Goal: Information Seeking & Learning: Learn about a topic

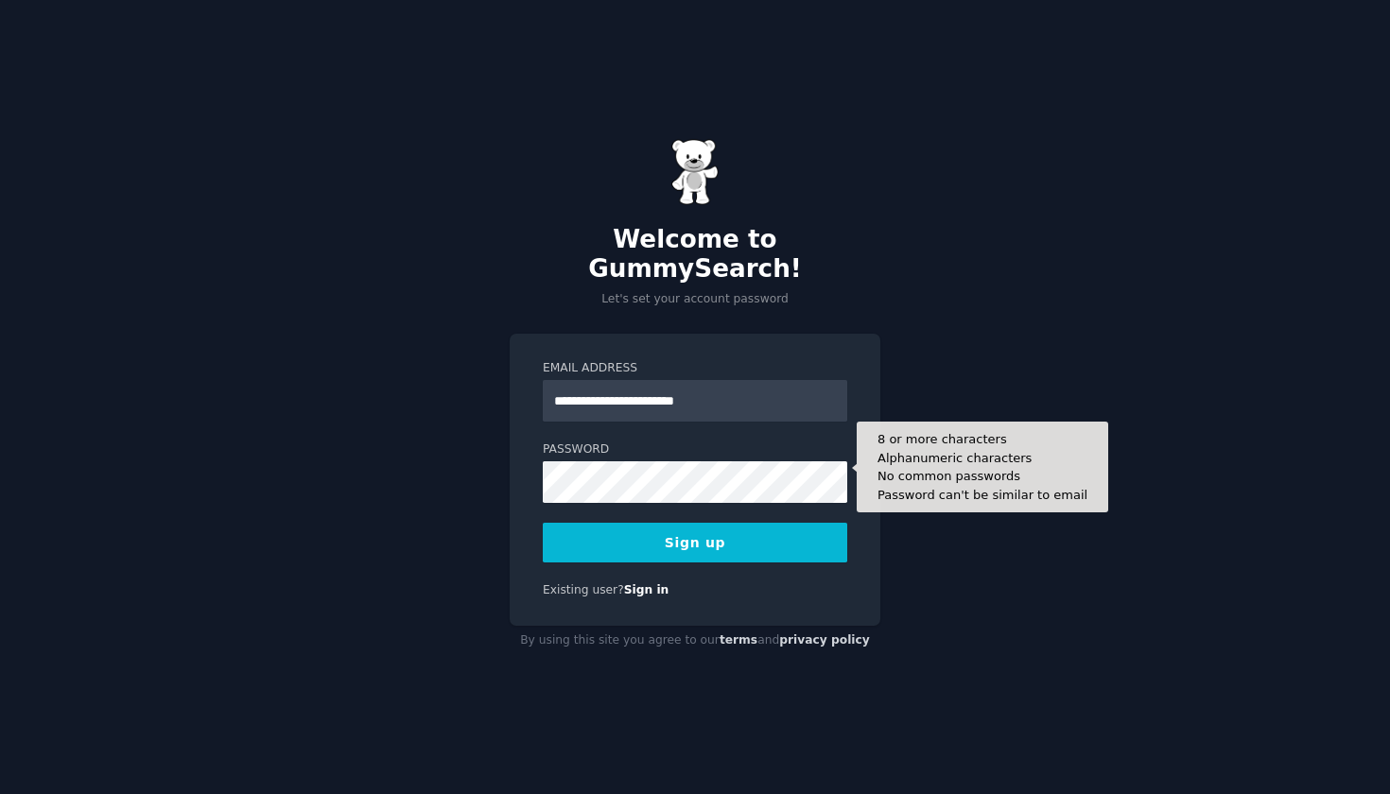
type input "**********"
click at [695, 527] on button "Sign up" at bounding box center [695, 543] width 304 height 40
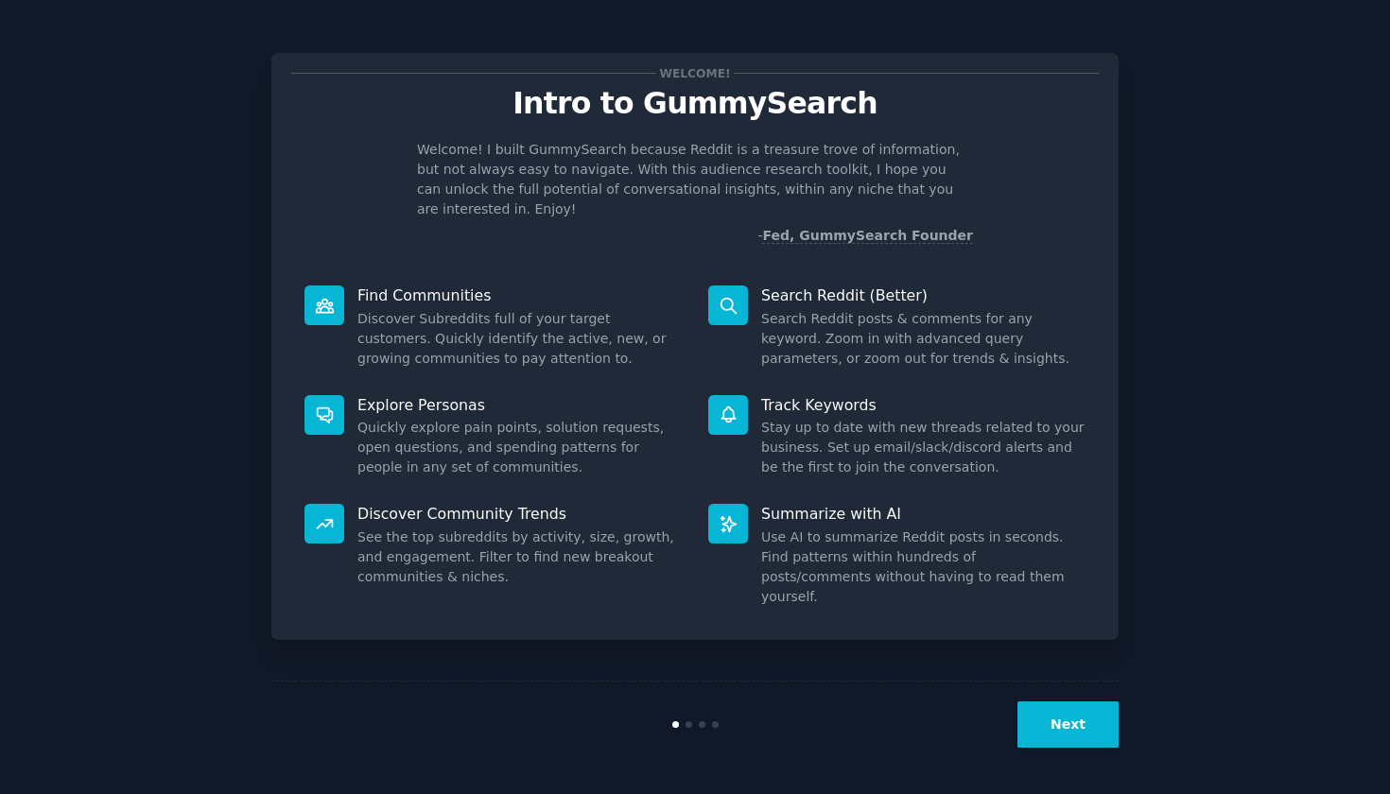
click at [1061, 731] on button "Next" at bounding box center [1067, 725] width 101 height 46
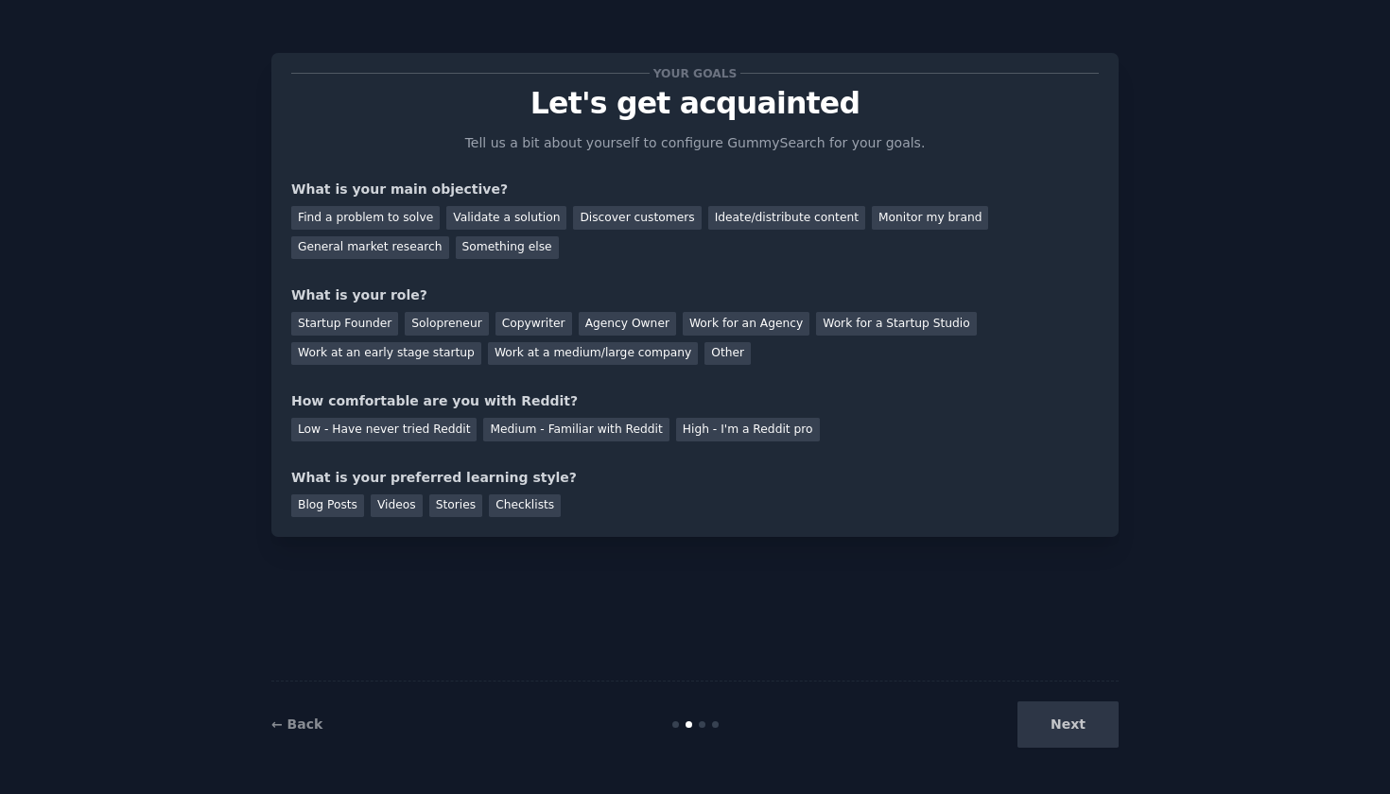
click at [1061, 731] on div "Next" at bounding box center [977, 725] width 283 height 46
click at [1082, 742] on div "Next" at bounding box center [977, 725] width 283 height 46
click at [1069, 722] on div "Next" at bounding box center [977, 725] width 283 height 46
drag, startPoint x: 808, startPoint y: 216, endPoint x: 470, endPoint y: 216, distance: 337.6
click at [748, 216] on div "Ideate/distribute content" at bounding box center [786, 218] width 157 height 24
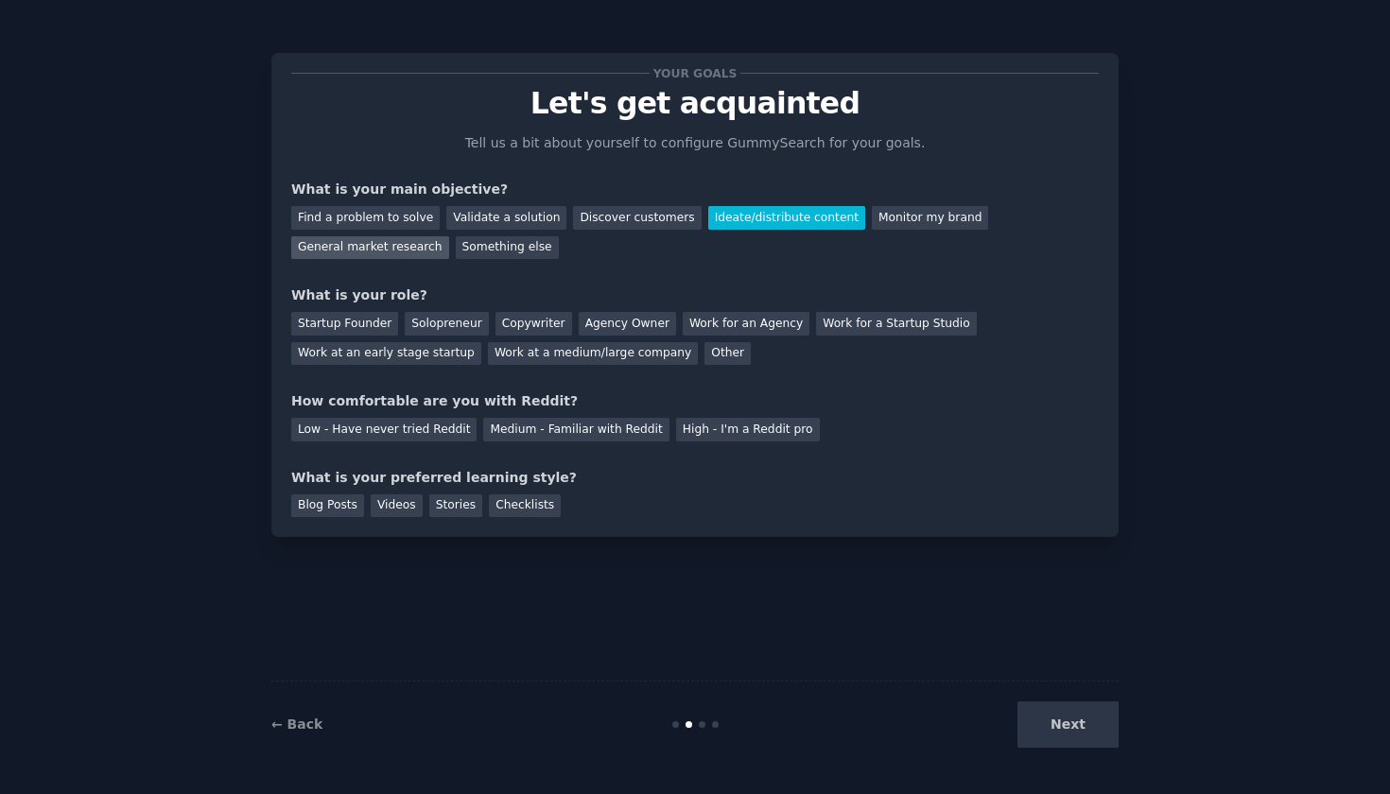
click at [406, 252] on div "General market research" at bounding box center [370, 248] width 158 height 24
click at [1063, 715] on div "Next" at bounding box center [977, 725] width 283 height 46
click at [1063, 734] on div "Next" at bounding box center [977, 725] width 283 height 46
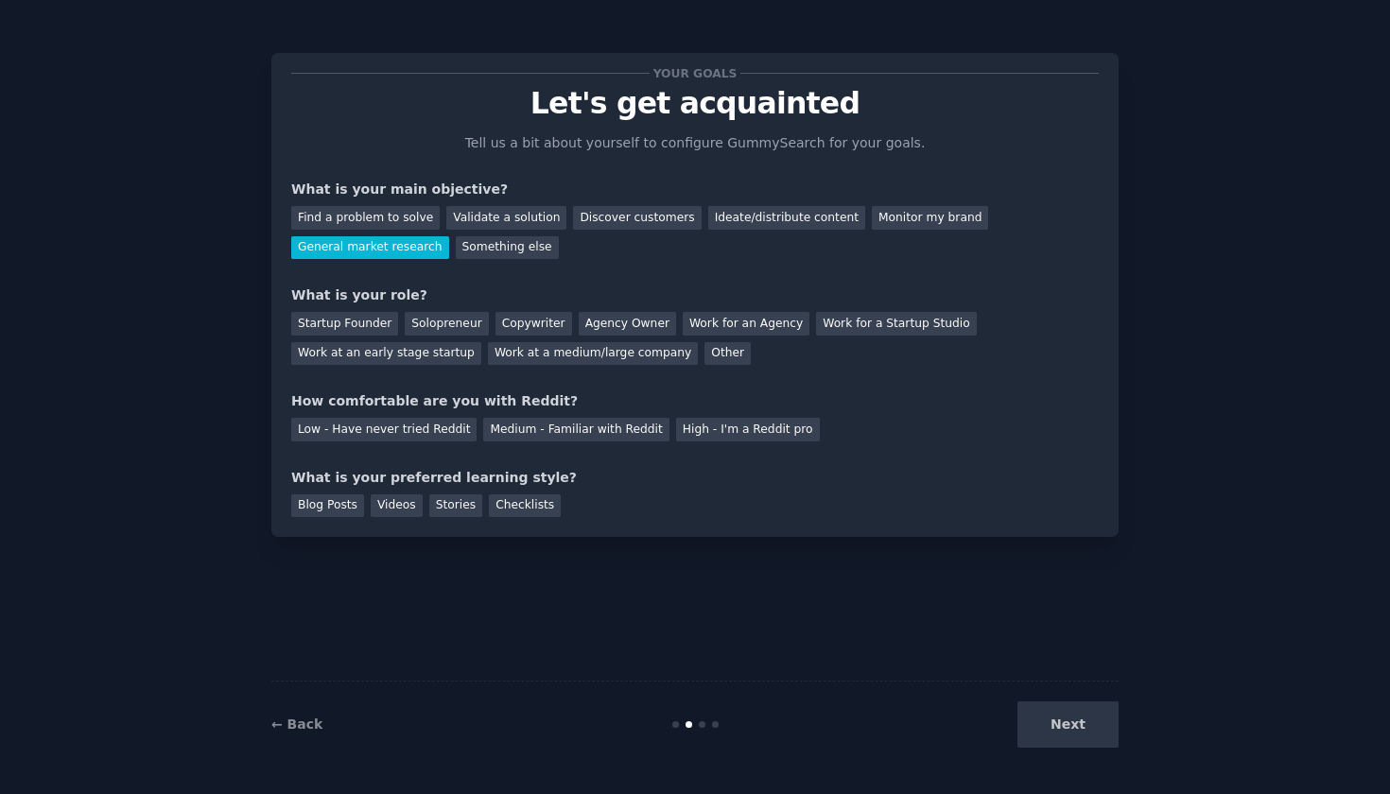
click at [888, 559] on div "Your goals Let's get acquainted Tell us a bit about yourself to configure Gummy…" at bounding box center [694, 396] width 847 height 741
click at [731, 324] on div "Work for an Agency" at bounding box center [746, 324] width 127 height 24
click at [615, 433] on div "Medium - Familiar with Reddit" at bounding box center [575, 430] width 185 height 24
click at [357, 503] on div "Blog Posts" at bounding box center [327, 507] width 73 height 24
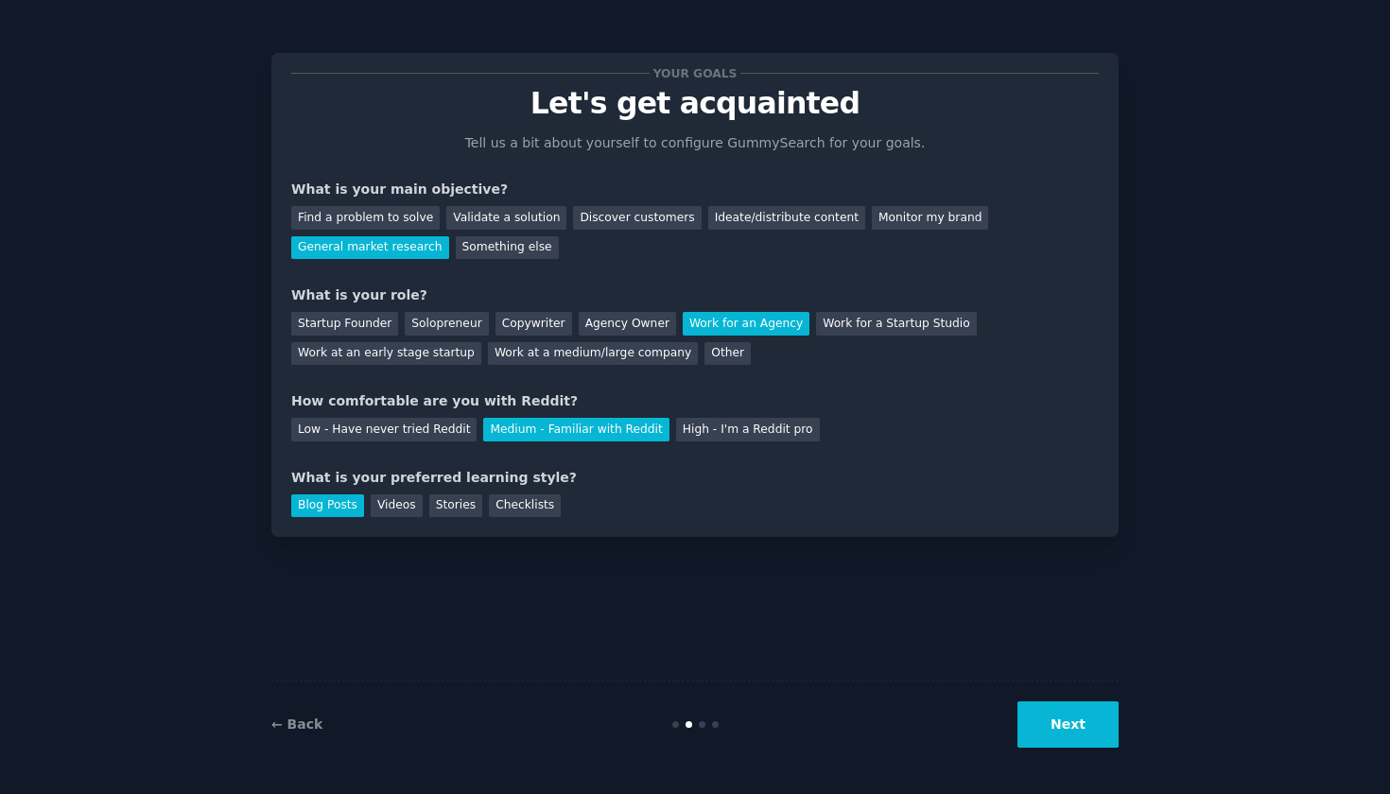
click at [1043, 728] on button "Next" at bounding box center [1067, 725] width 101 height 46
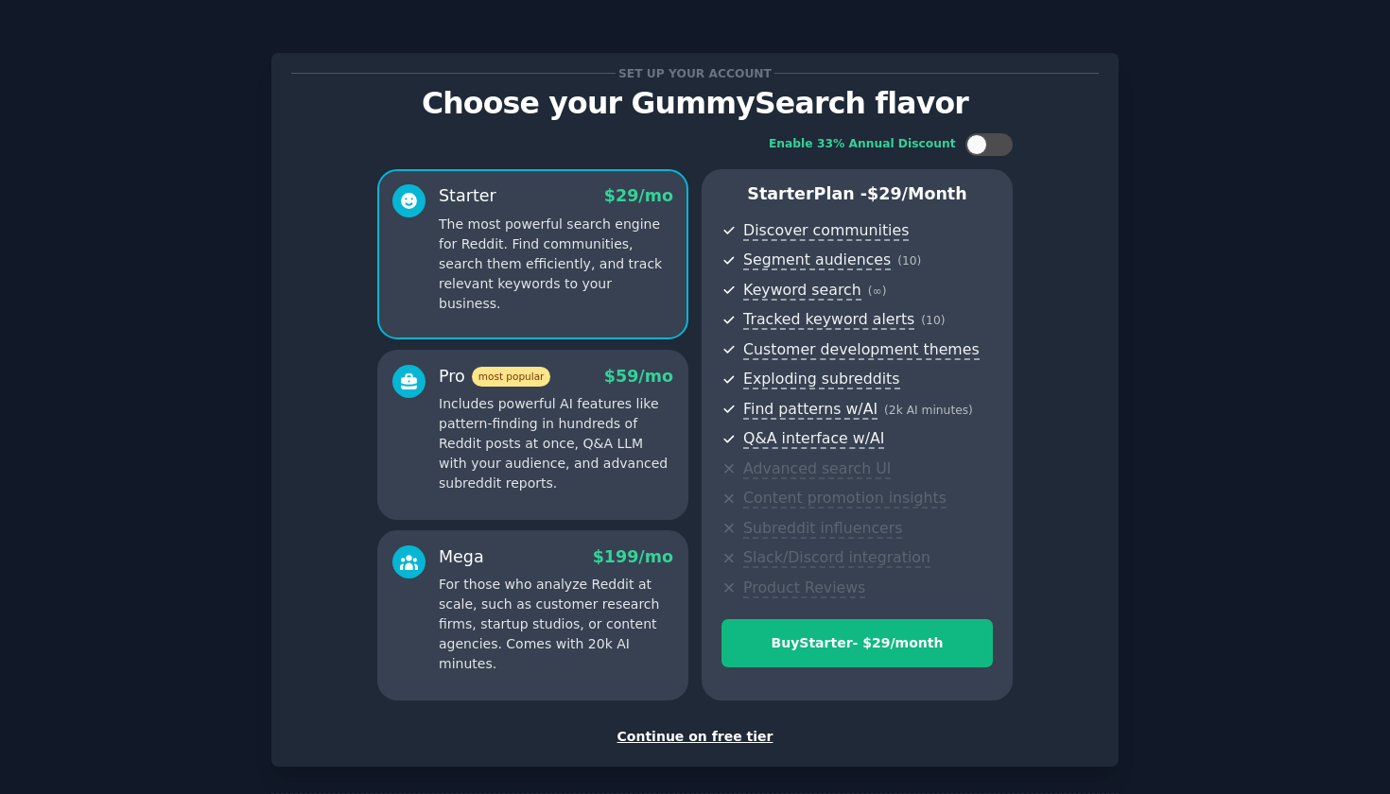
click at [670, 732] on div "Continue on free tier" at bounding box center [695, 737] width 808 height 20
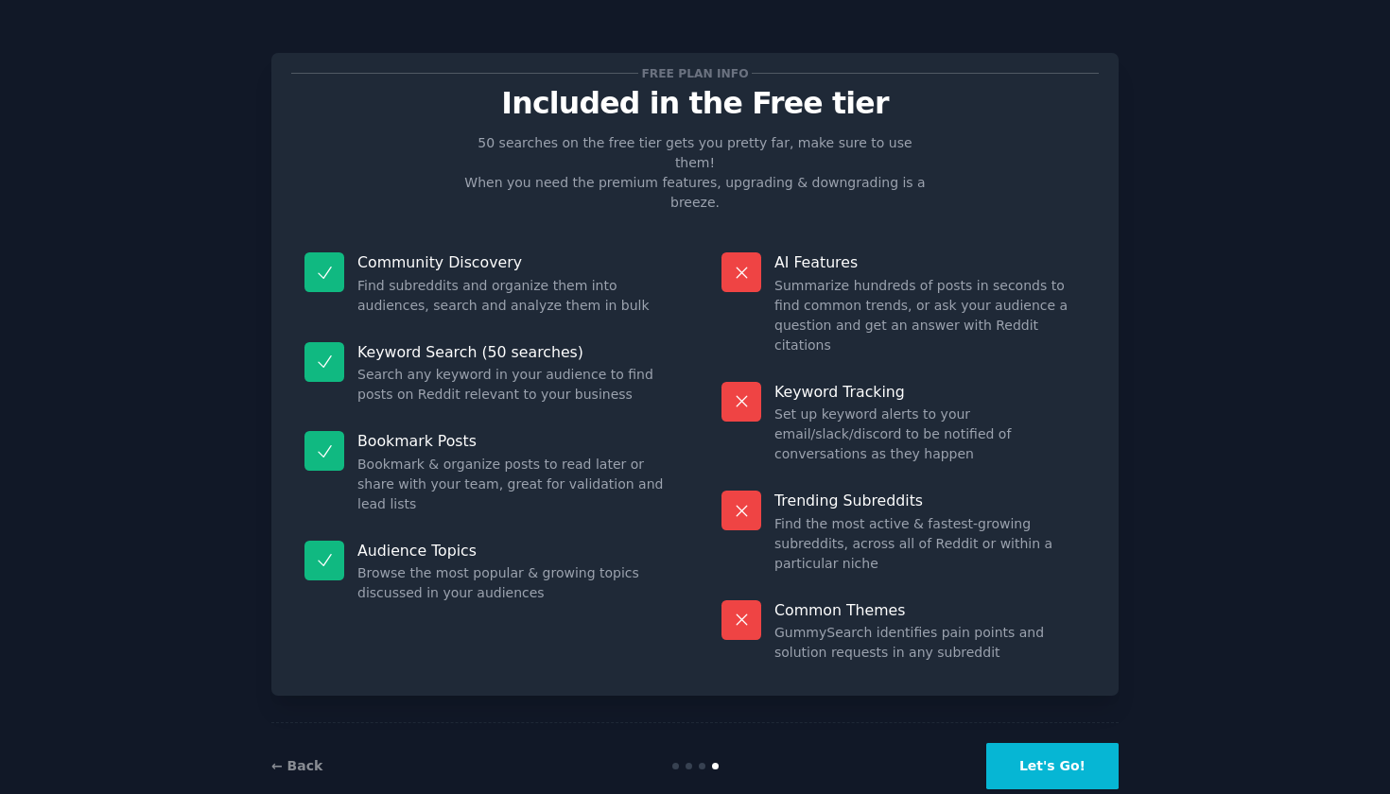
click at [1037, 743] on button "Let's Go!" at bounding box center [1052, 766] width 132 height 46
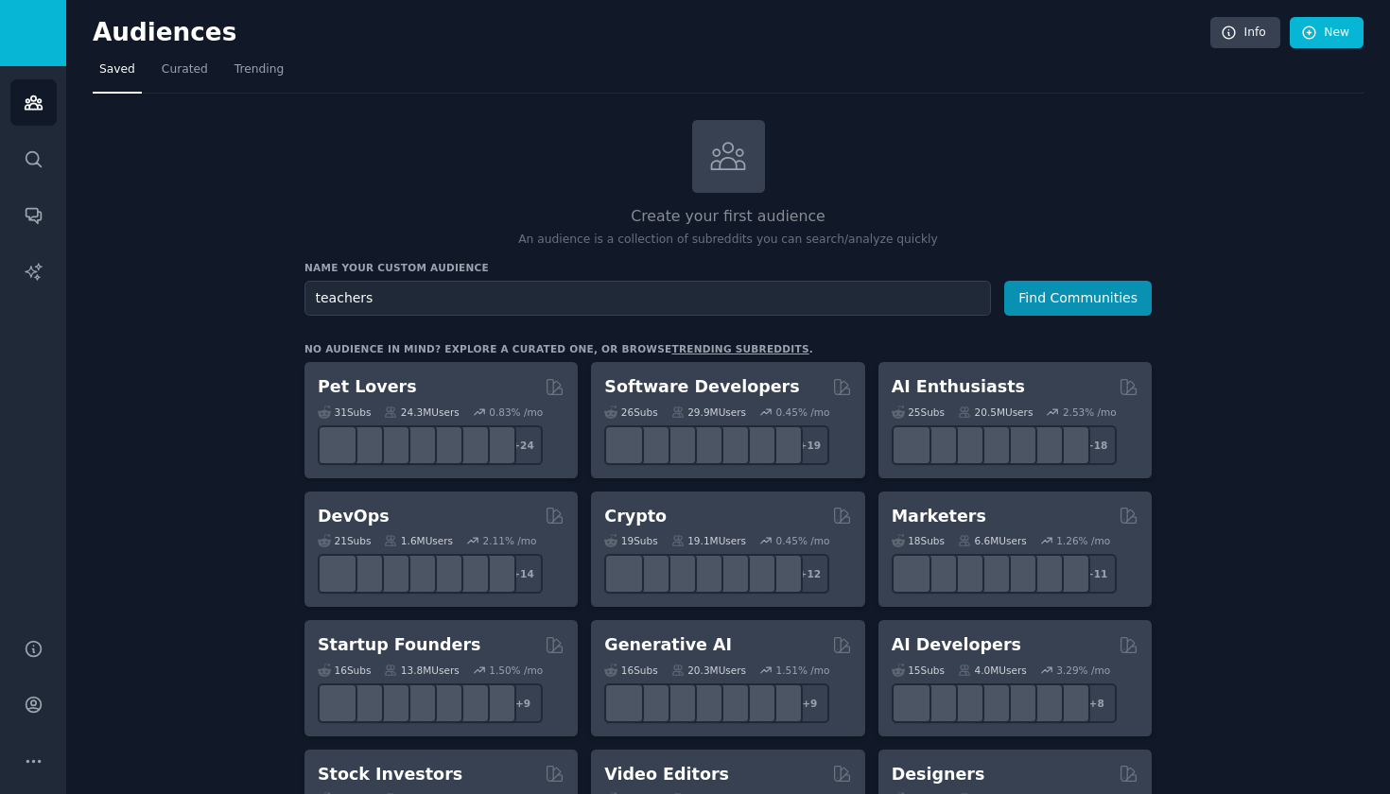
type input "teachers"
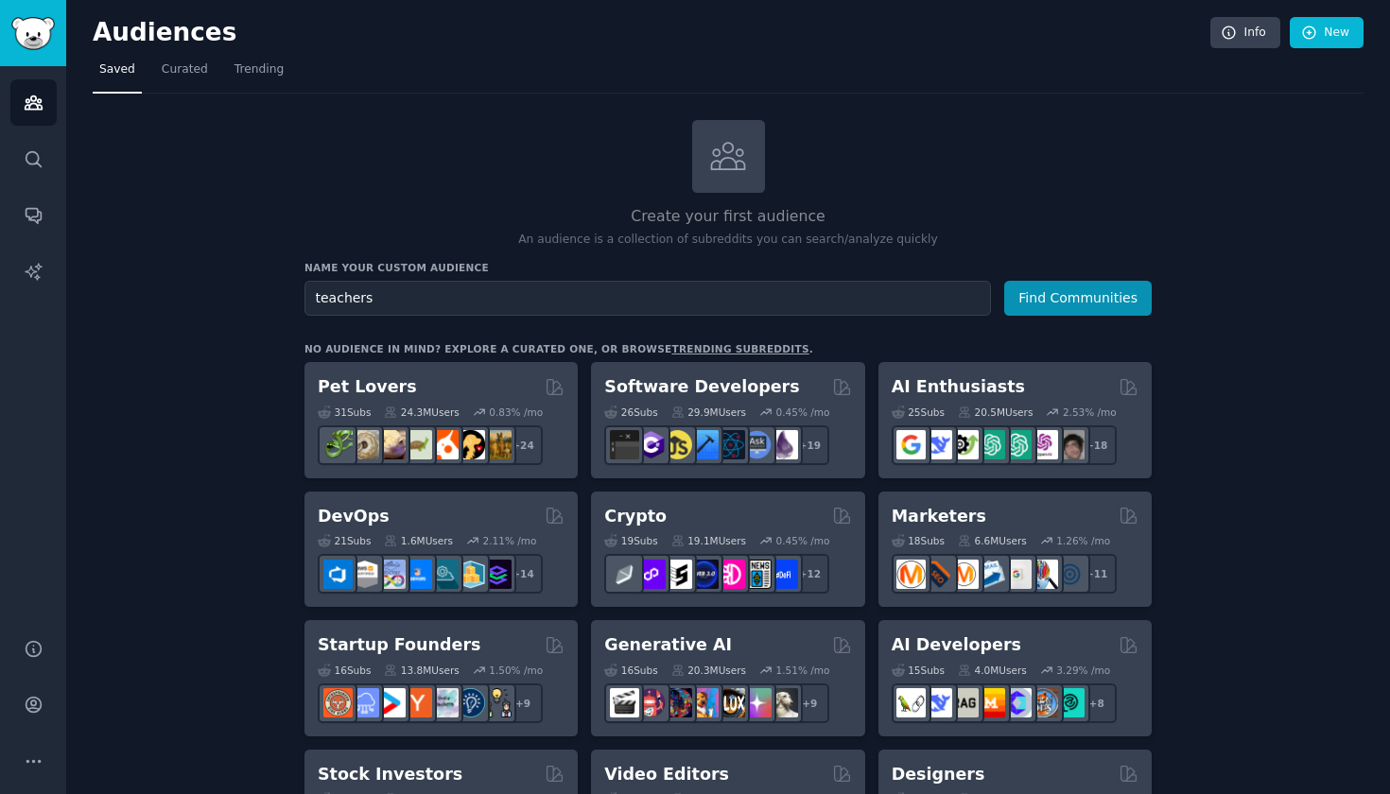
click at [1079, 296] on button "Find Communities" at bounding box center [1078, 298] width 148 height 35
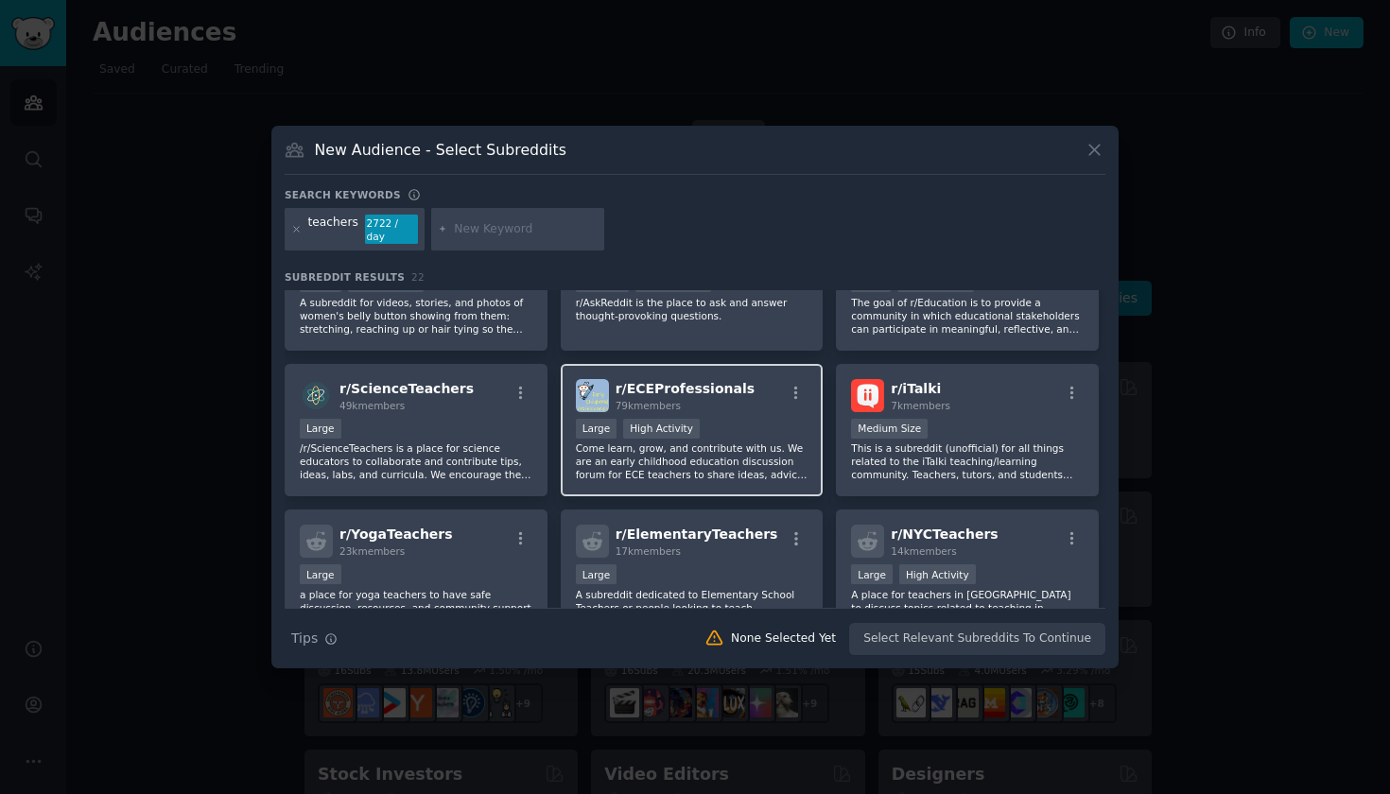
scroll to position [368, 0]
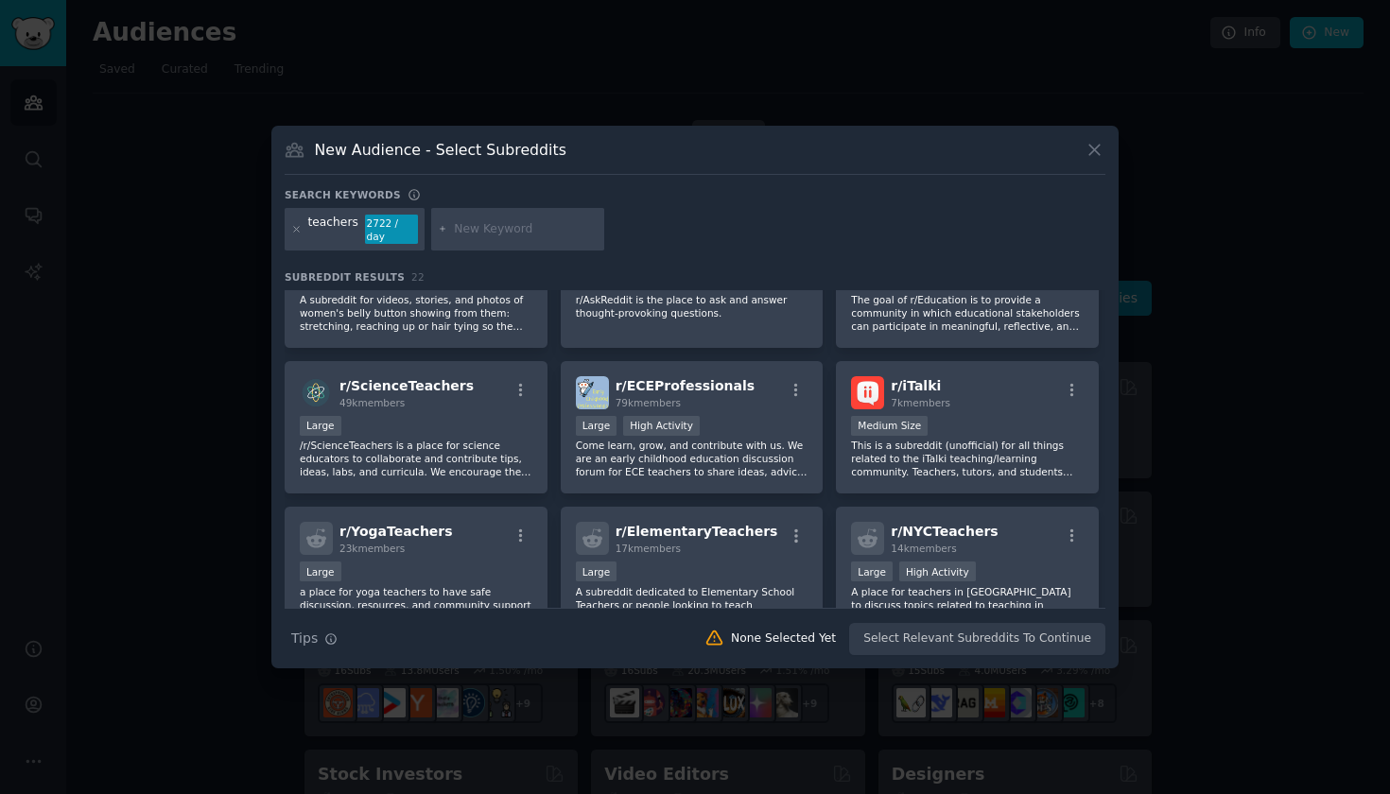
click at [527, 230] on input "text" at bounding box center [526, 229] width 144 height 17
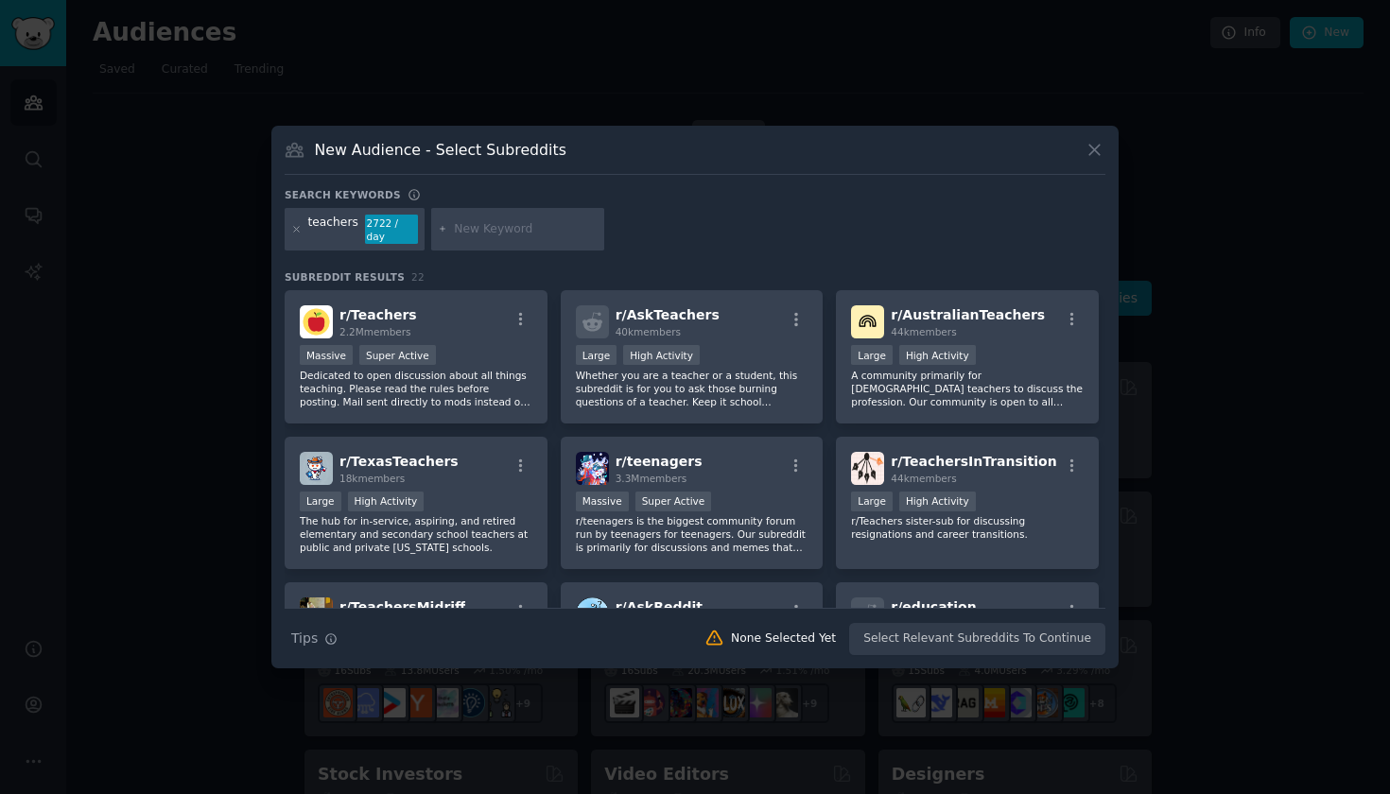
scroll to position [0, 0]
click at [704, 318] on div "r/ AskTeachers 40k members" at bounding box center [692, 321] width 233 height 33
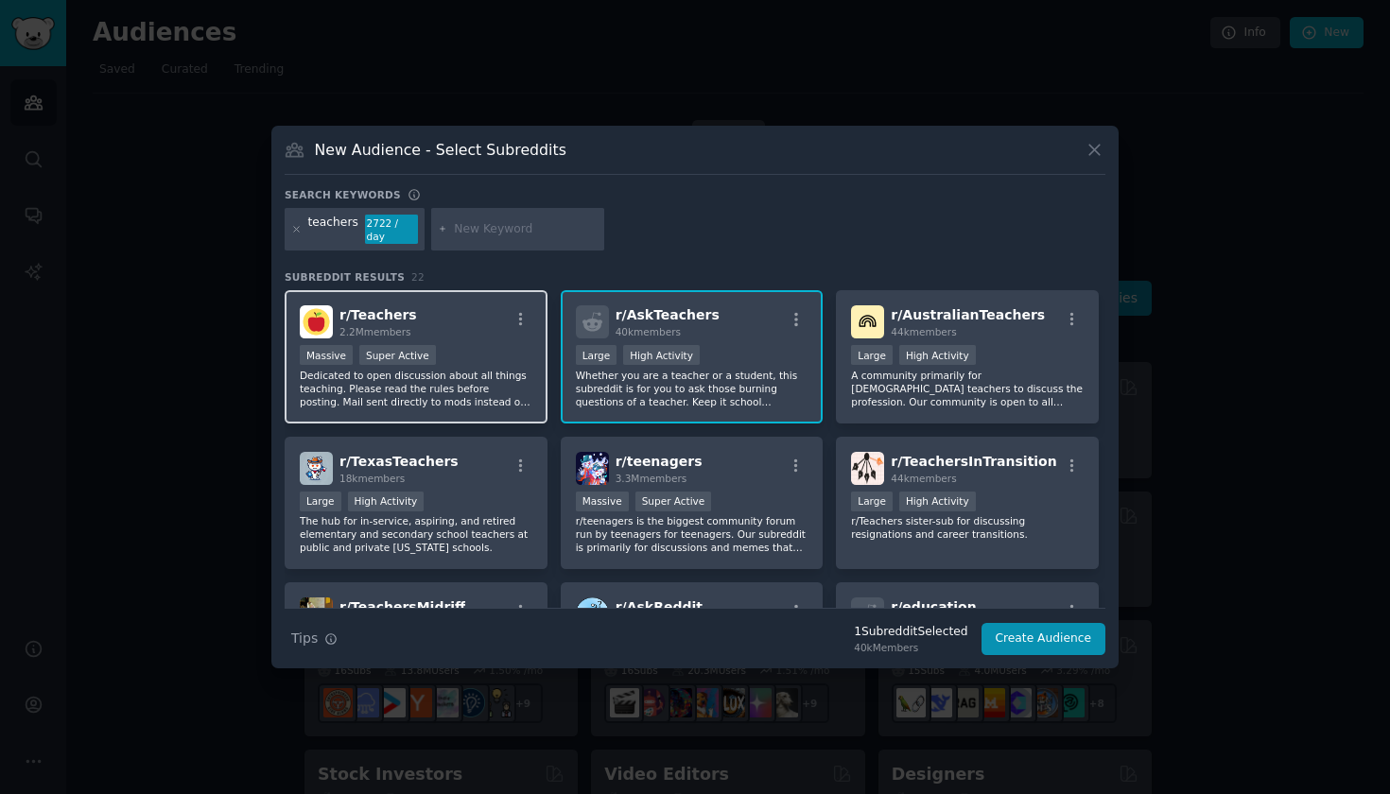
click at [493, 370] on p "Dedicated to open discussion about all things teaching. Please read the rules b…" at bounding box center [416, 389] width 233 height 40
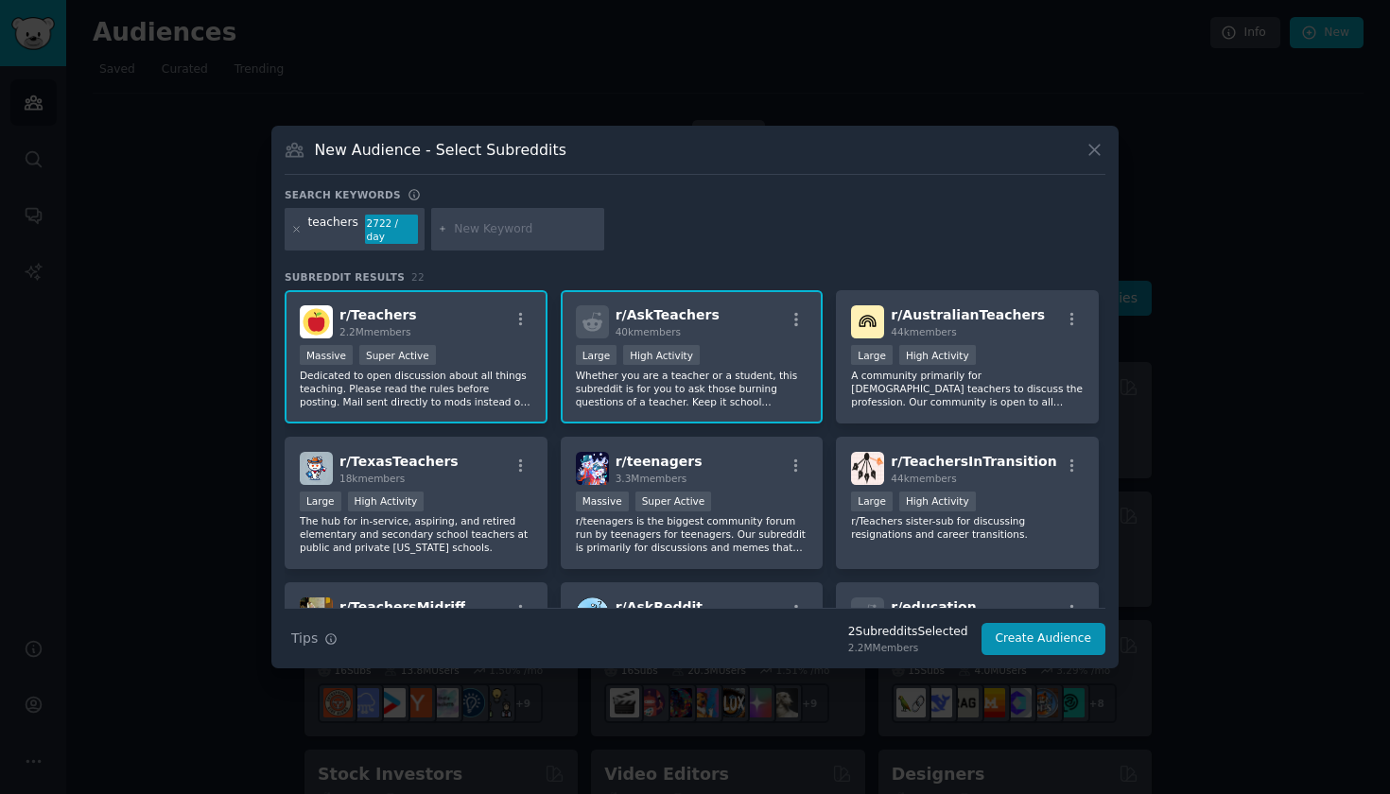
click at [1104, 657] on div "New Audience - Select Subreddits Search keywords teachers 2722 / day Subreddit …" at bounding box center [694, 398] width 847 height 544
click at [1086, 647] on button "Create Audience" at bounding box center [1044, 639] width 125 height 32
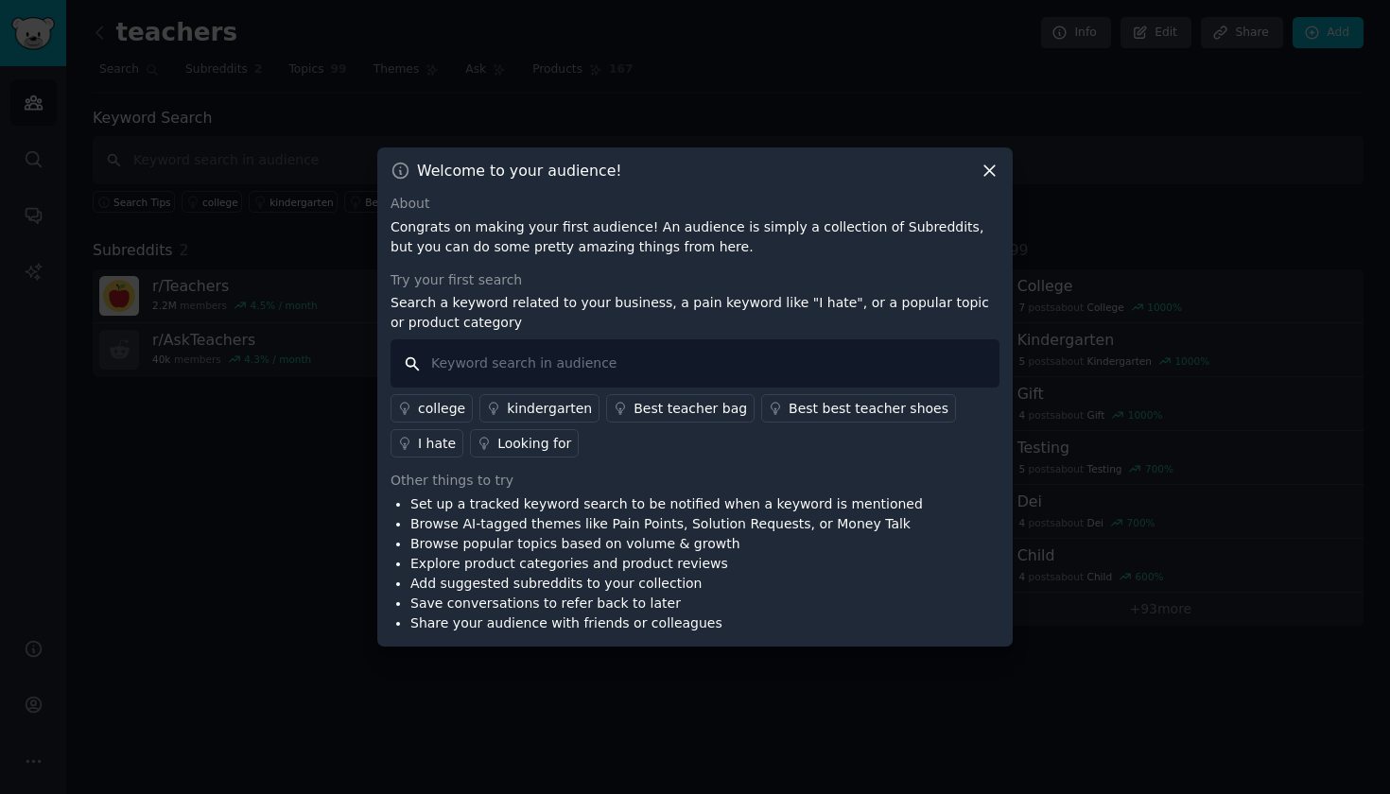
click at [525, 359] on input "text" at bounding box center [695, 363] width 609 height 48
type input "why teacher?"
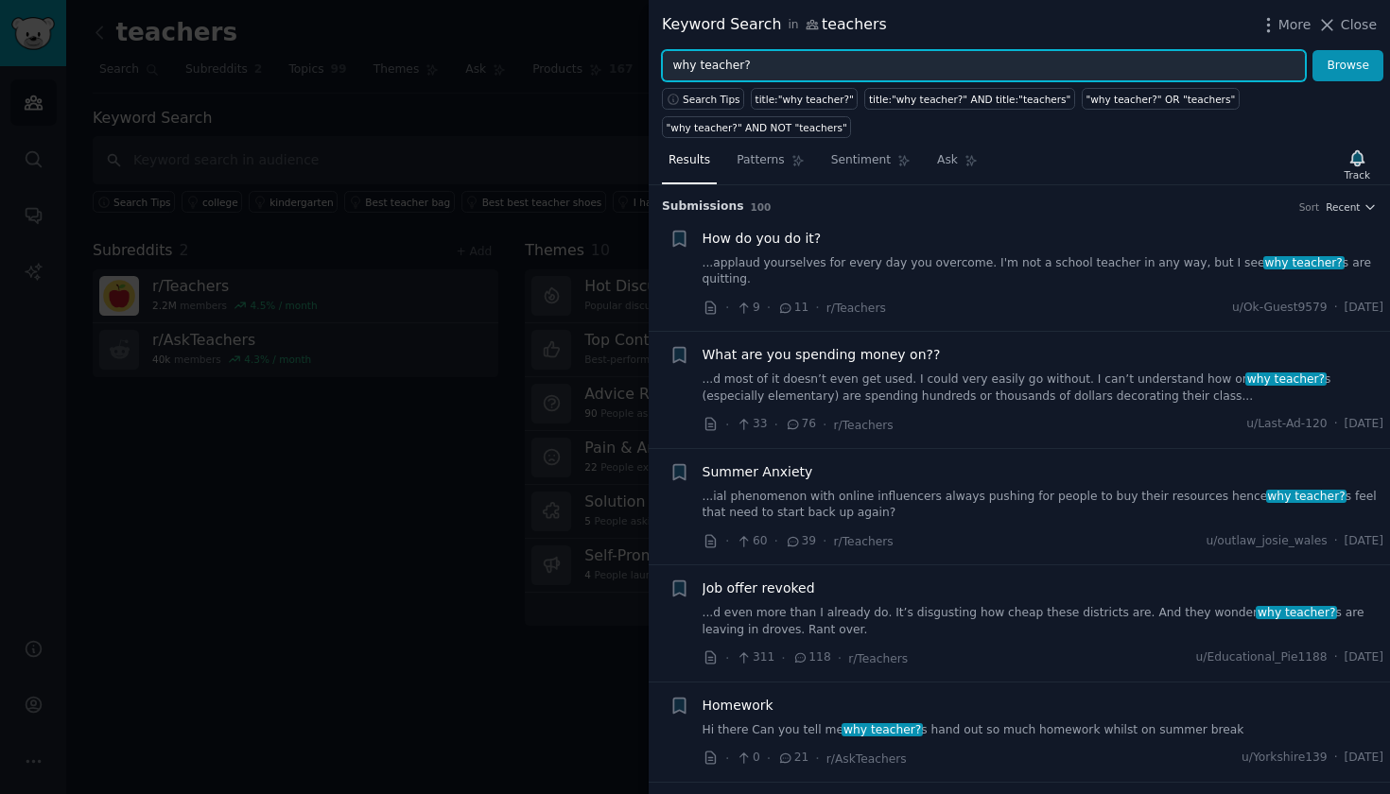
click at [834, 53] on input "why teacher?" at bounding box center [984, 66] width 644 height 32
drag, startPoint x: 834, startPoint y: 56, endPoint x: 692, endPoint y: 64, distance: 142.1
click at [693, 66] on input "why teacher?" at bounding box center [984, 66] width 644 height 32
drag, startPoint x: 692, startPoint y: 64, endPoint x: 832, endPoint y: 65, distance: 140.0
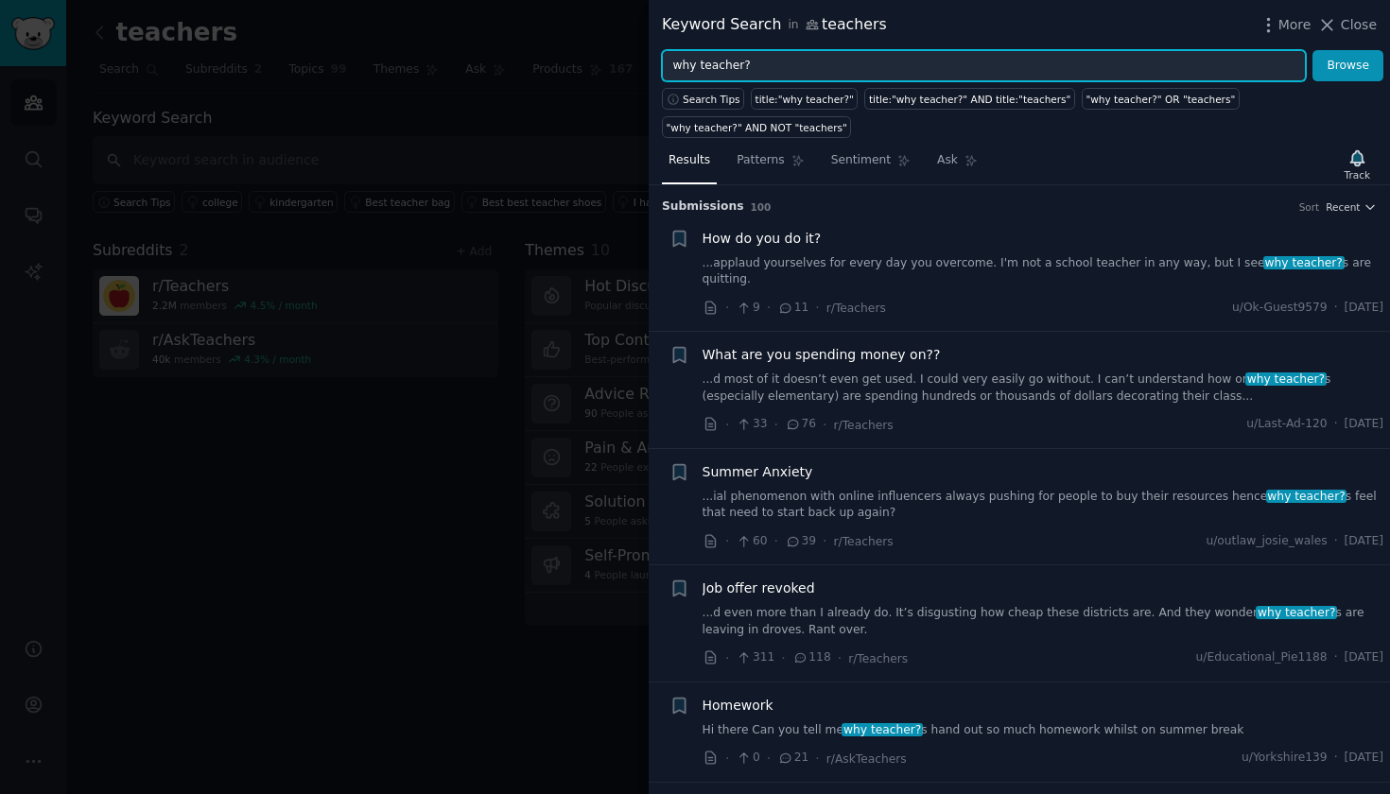
click at [832, 65] on input "why teacher?" at bounding box center [984, 66] width 644 height 32
type input "w"
click at [1348, 65] on button "Browse" at bounding box center [1347, 66] width 71 height 32
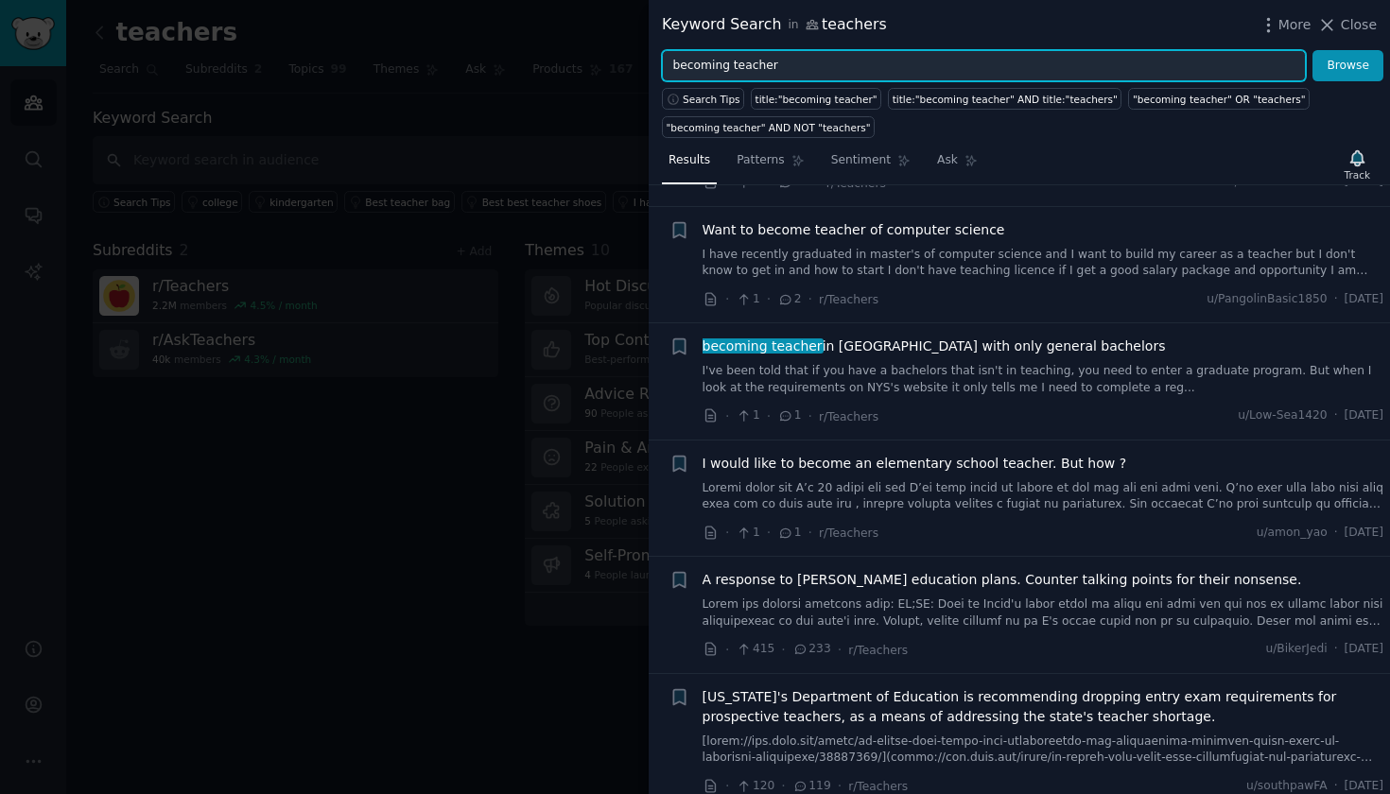
scroll to position [2894, 0]
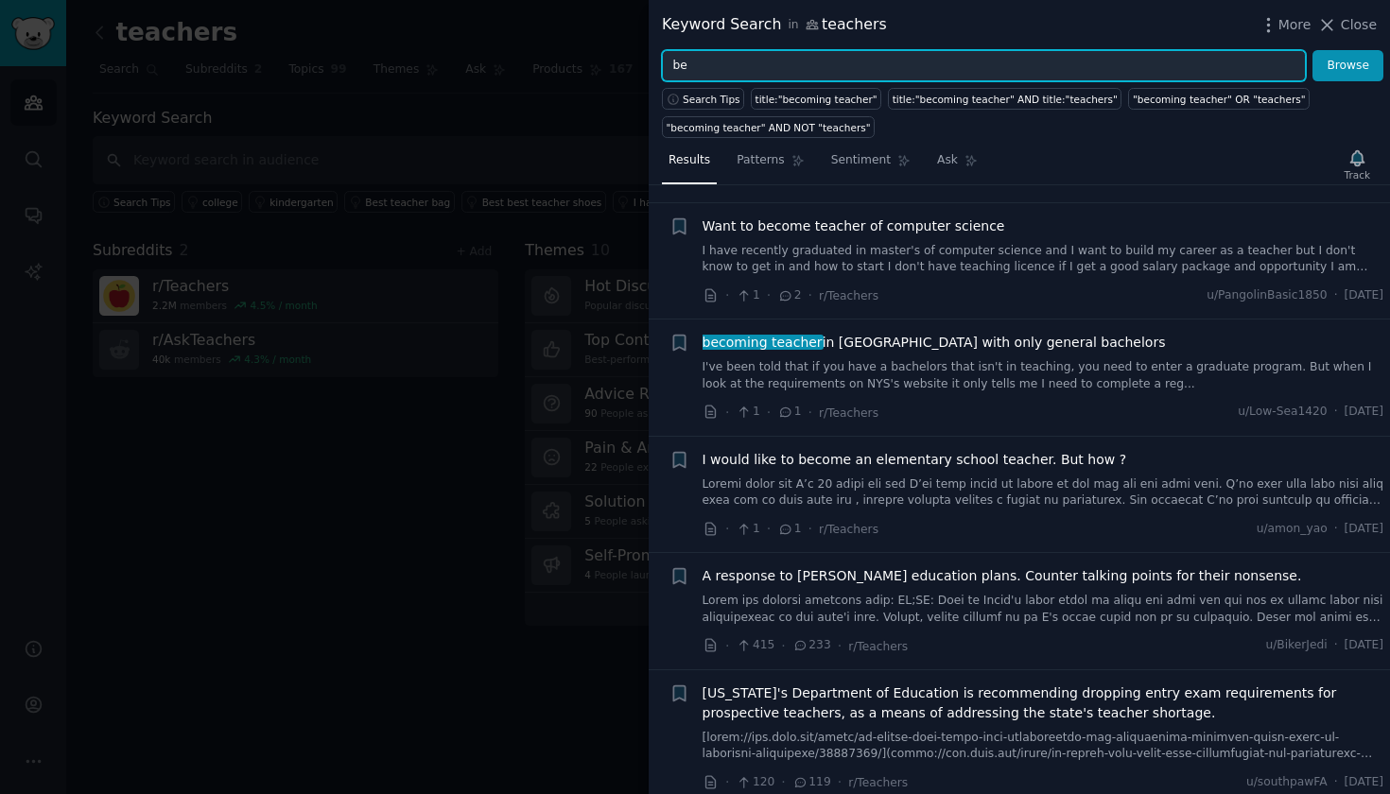
type input "b"
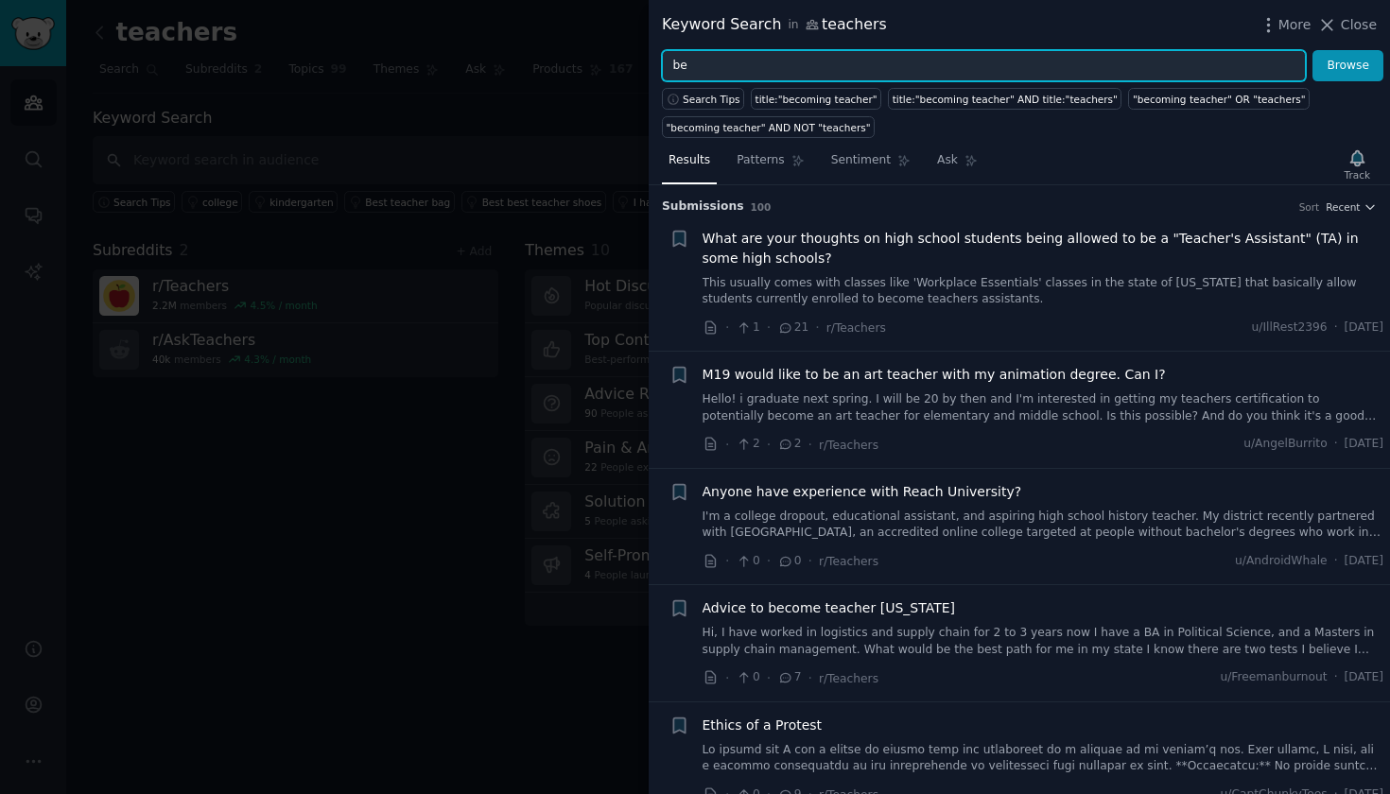
type input "b"
click at [1348, 65] on button "Browse" at bounding box center [1347, 66] width 71 height 32
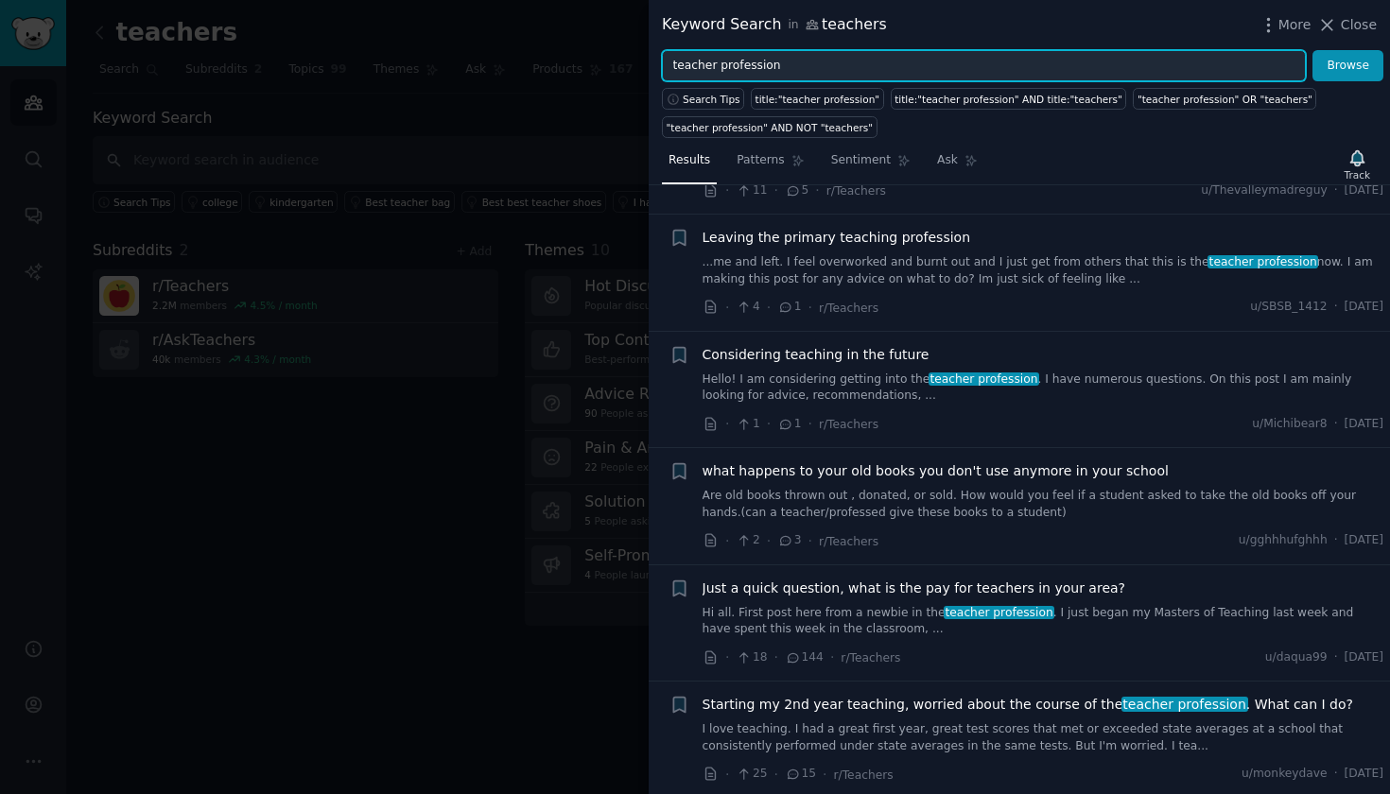
scroll to position [216, 0]
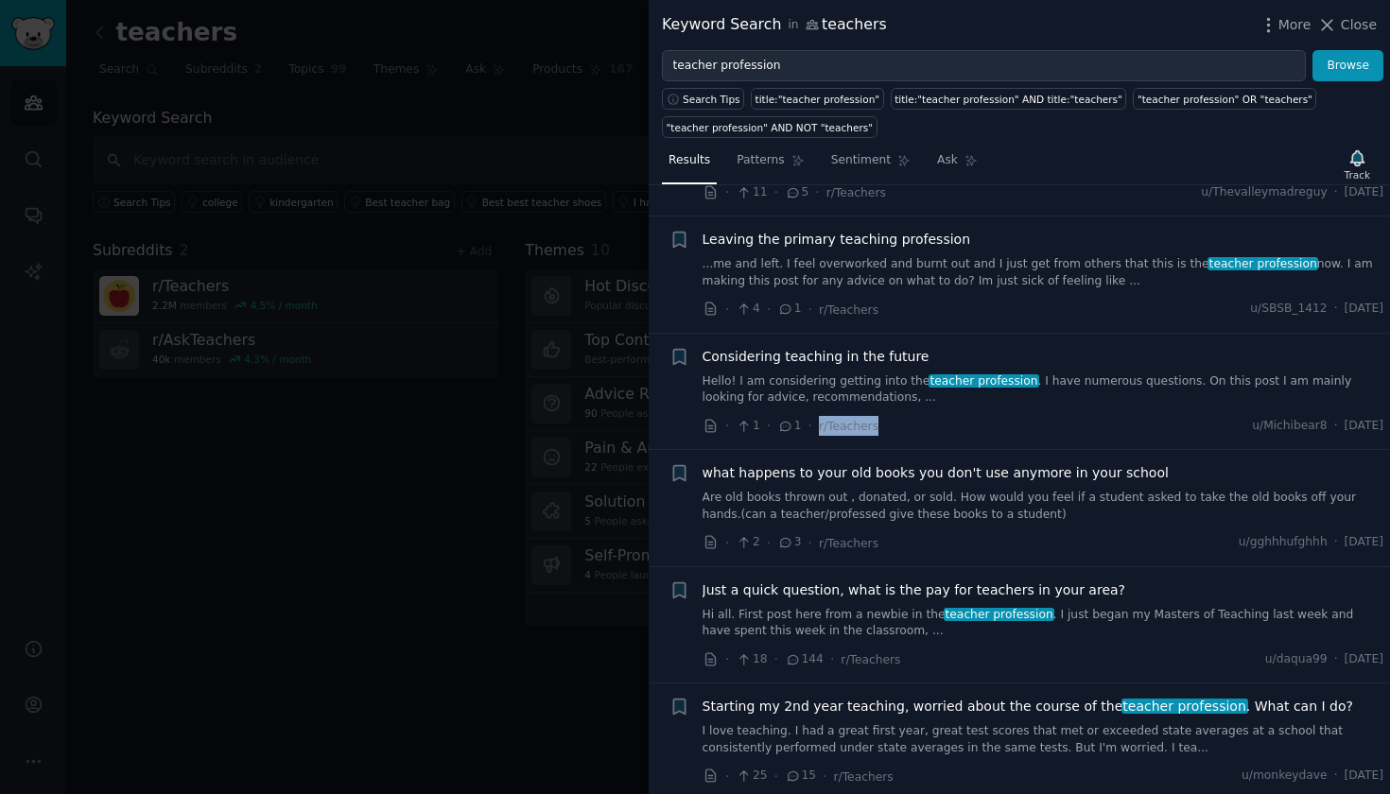
click at [944, 412] on div "Considering teaching in the future Hello! I am considering getting into the tea…" at bounding box center [1044, 392] width 682 height 90
click at [890, 375] on link "Hello! I am considering getting into the teacher profession . I have numerous q…" at bounding box center [1044, 390] width 682 height 33
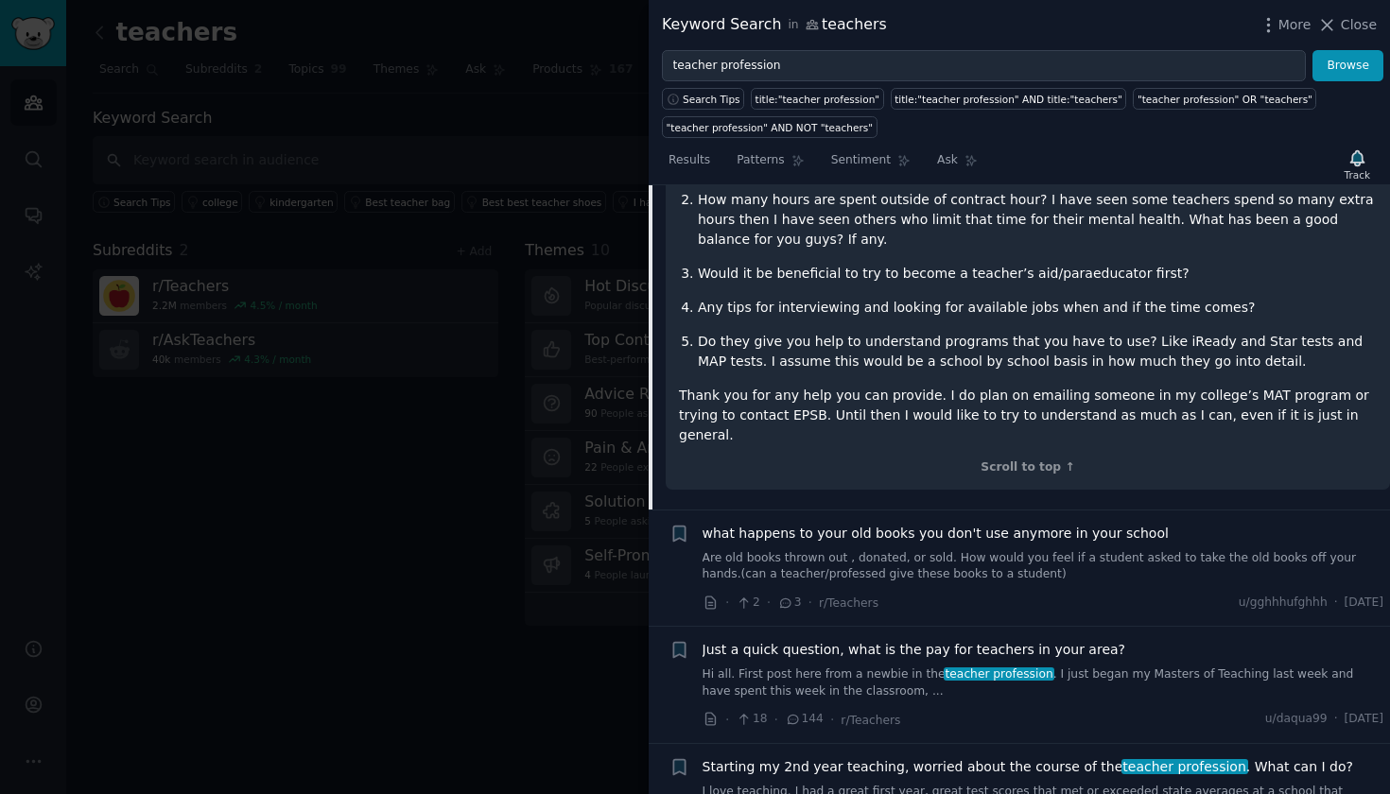
scroll to position [997, 0]
click at [1005, 461] on div "Scroll to top ↑" at bounding box center [1028, 469] width 698 height 17
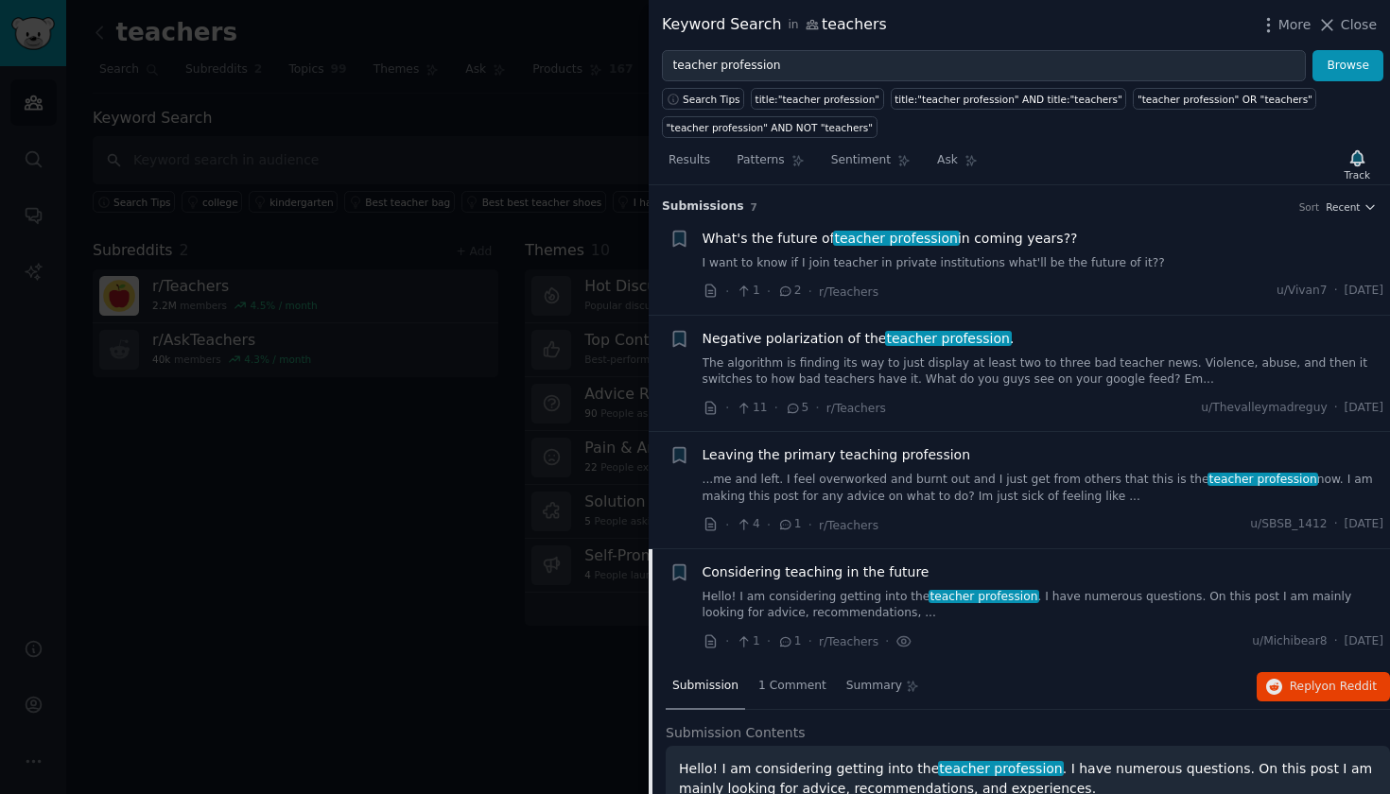
scroll to position [0, 0]
click at [804, 81] on div "Search Tips title:"teacher profession" title:"teacher profession" AND title:"te…" at bounding box center [1019, 109] width 741 height 57
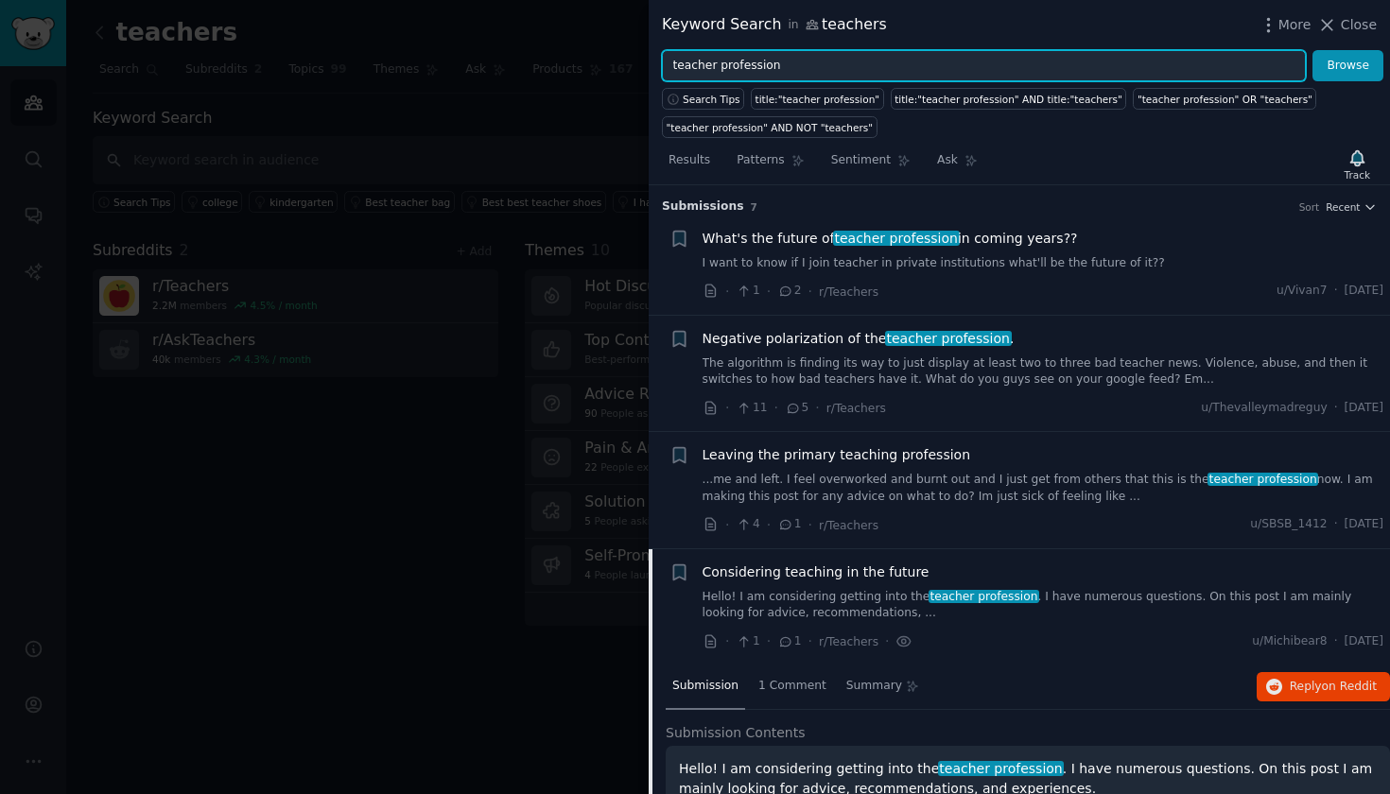
click at [804, 72] on input "teacher profession" at bounding box center [984, 66] width 644 height 32
drag, startPoint x: 812, startPoint y: 76, endPoint x: 705, endPoint y: 68, distance: 107.1
click at [705, 68] on input "teacher profession" at bounding box center [984, 66] width 644 height 32
click at [1348, 65] on button "Browse" at bounding box center [1347, 66] width 71 height 32
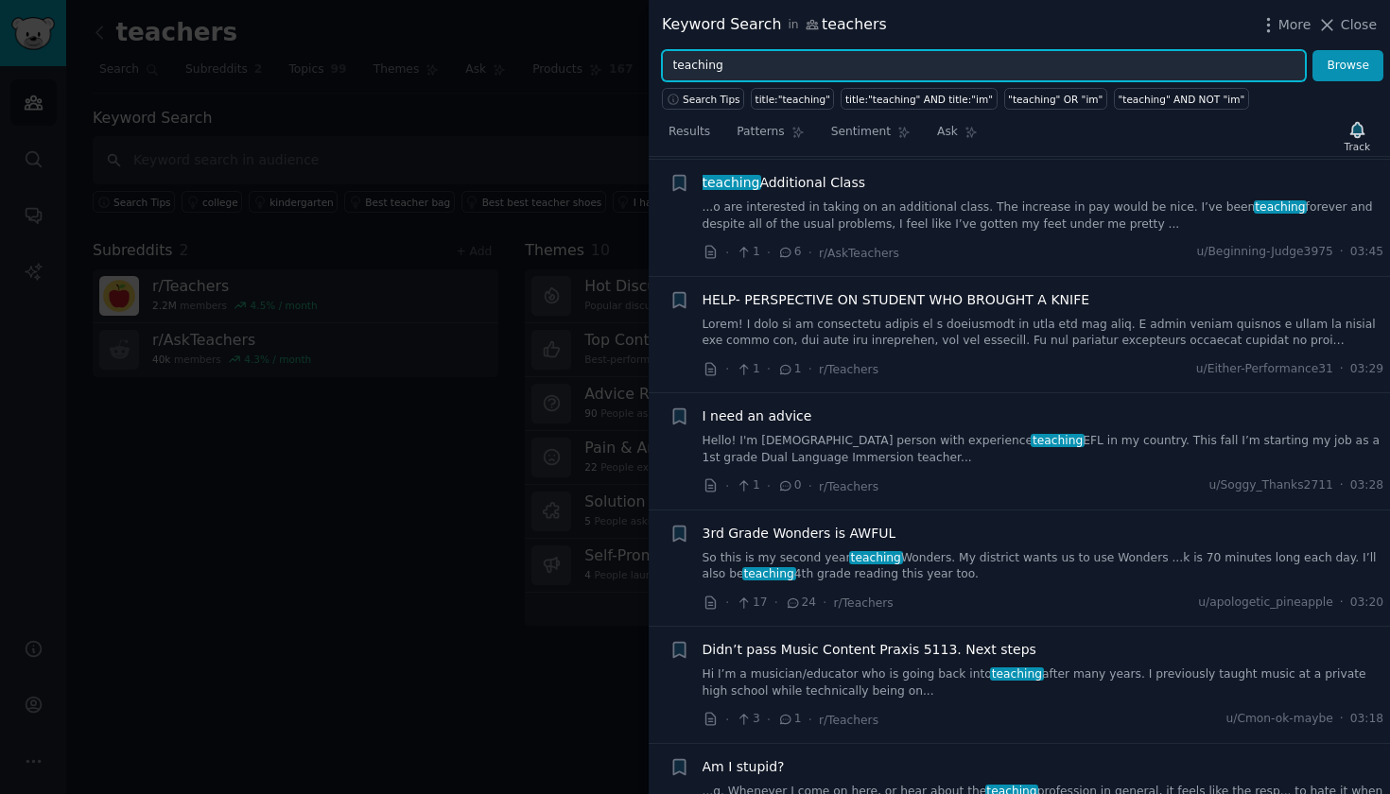
scroll to position [2804, 0]
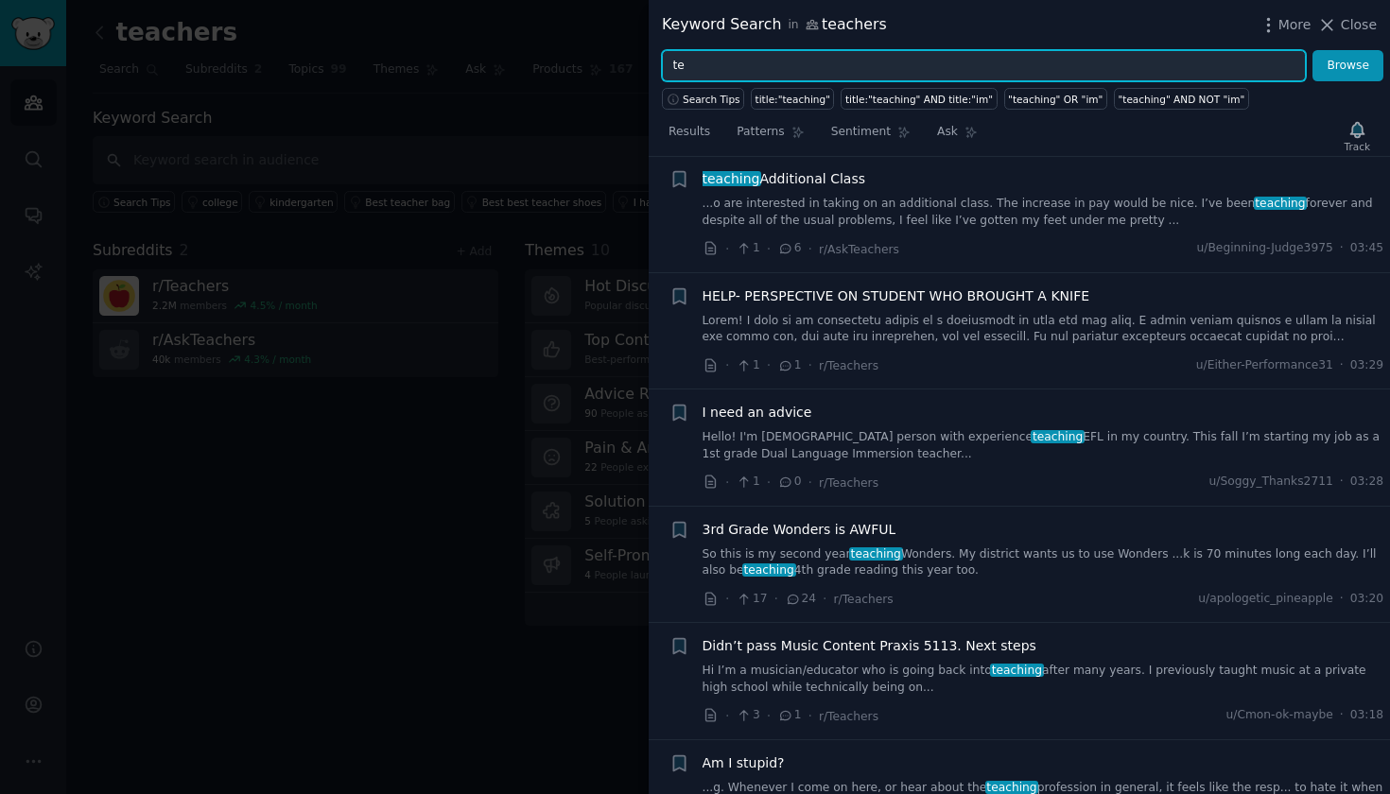
type input "t"
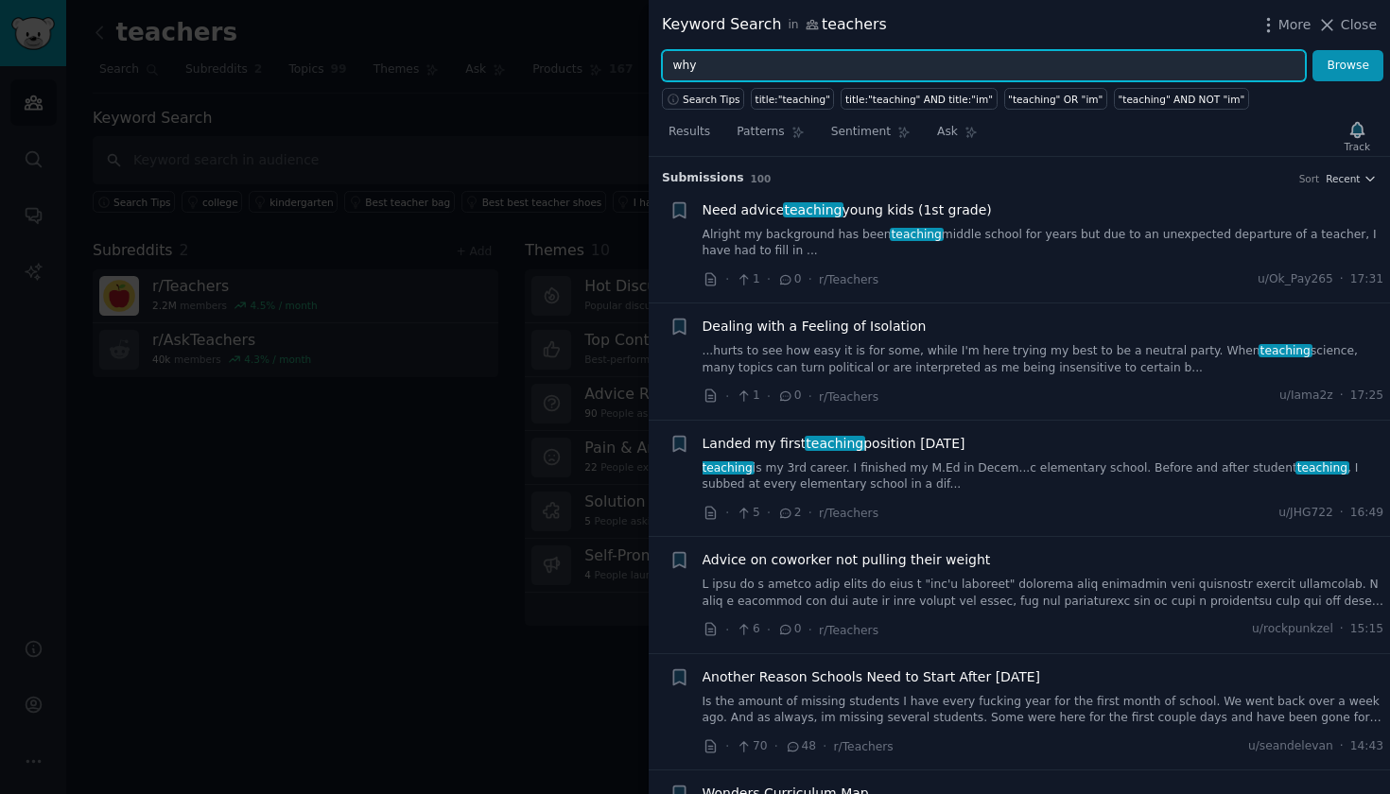
click at [1348, 65] on button "Browse" at bounding box center [1347, 66] width 71 height 32
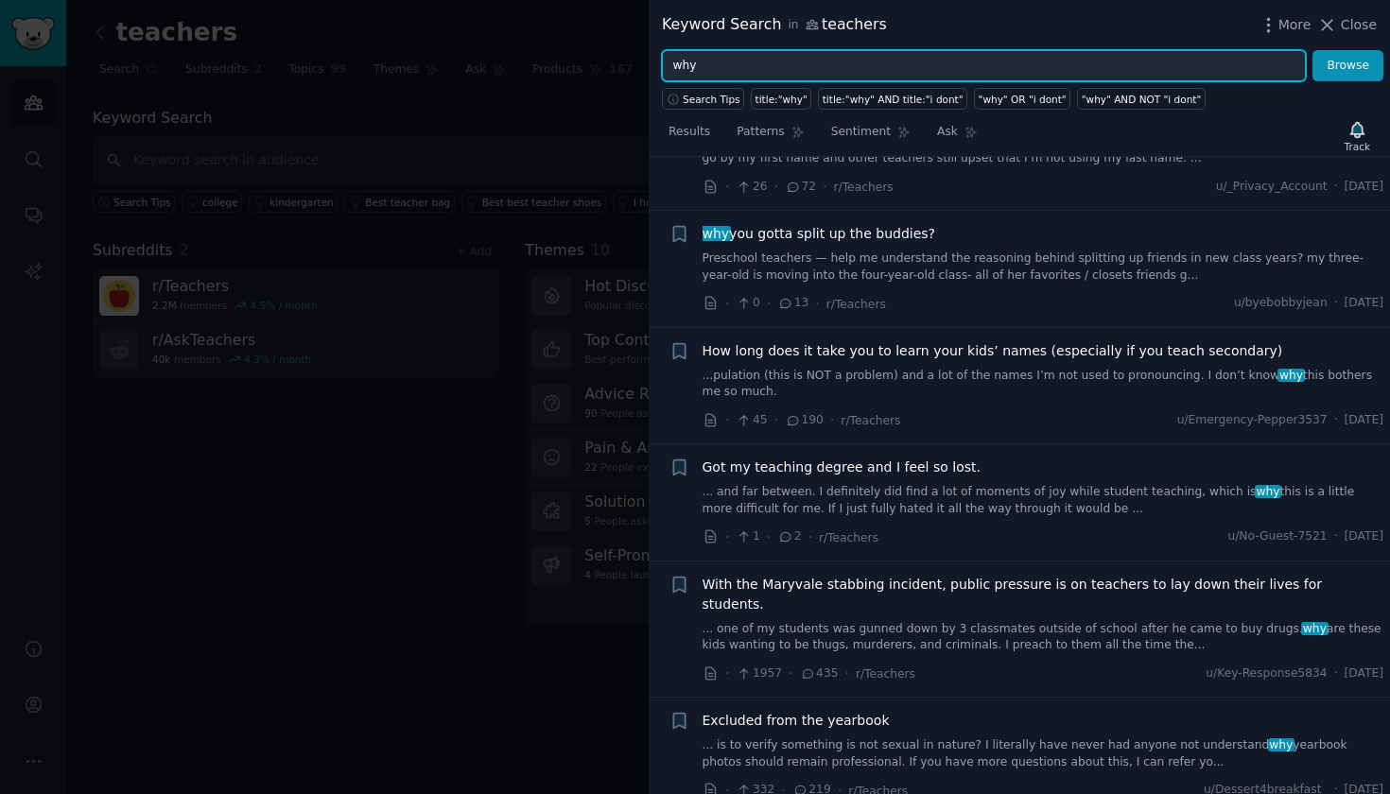
scroll to position [1597, 0]
click at [1348, 65] on button "Browse" at bounding box center [1347, 66] width 71 height 32
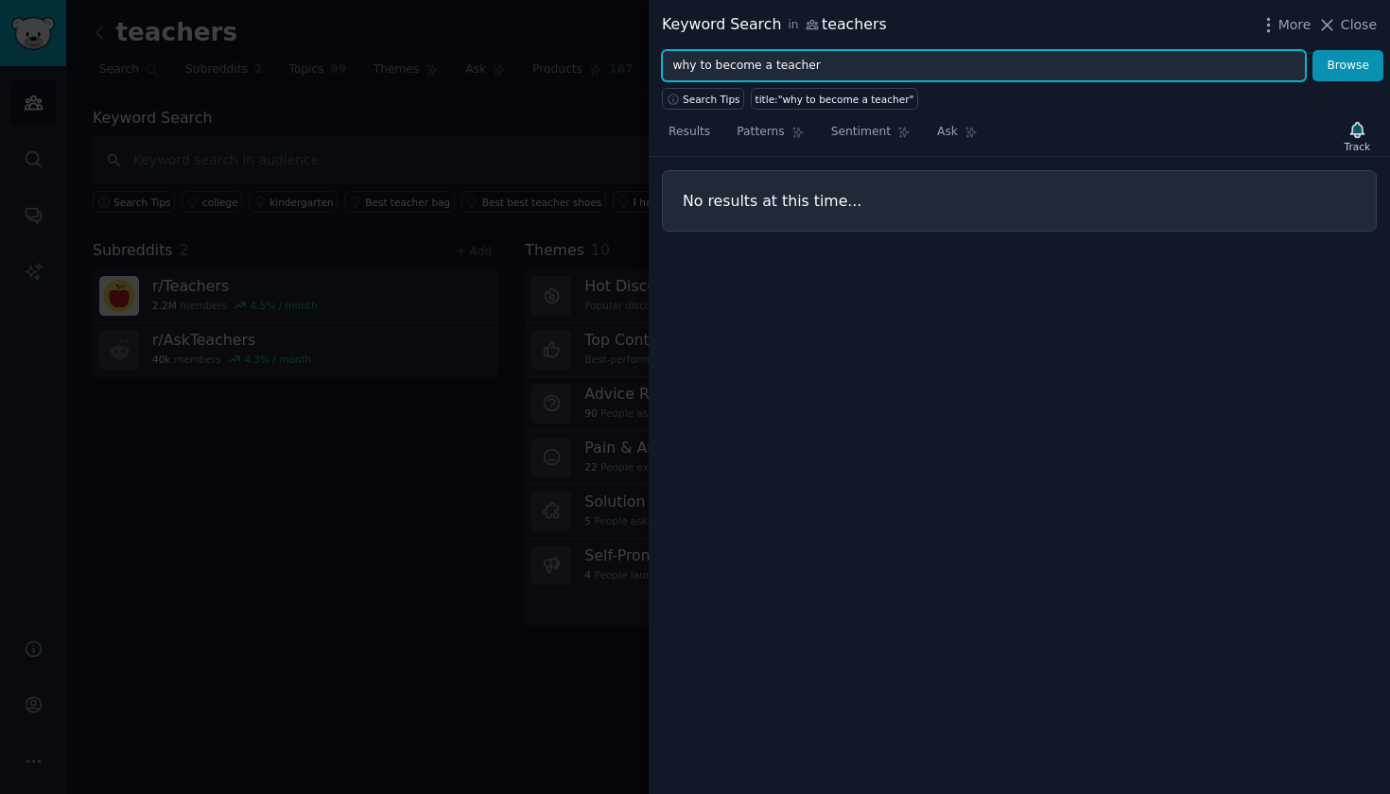
click at [1348, 65] on button "Browse" at bounding box center [1347, 66] width 71 height 32
drag, startPoint x: 842, startPoint y: 63, endPoint x: 756, endPoint y: 62, distance: 86.1
click at [756, 62] on input "why to become a teacher" at bounding box center [984, 66] width 644 height 32
click at [714, 63] on input "why to become a teacher" at bounding box center [984, 66] width 644 height 32
type input "why become a teacher"
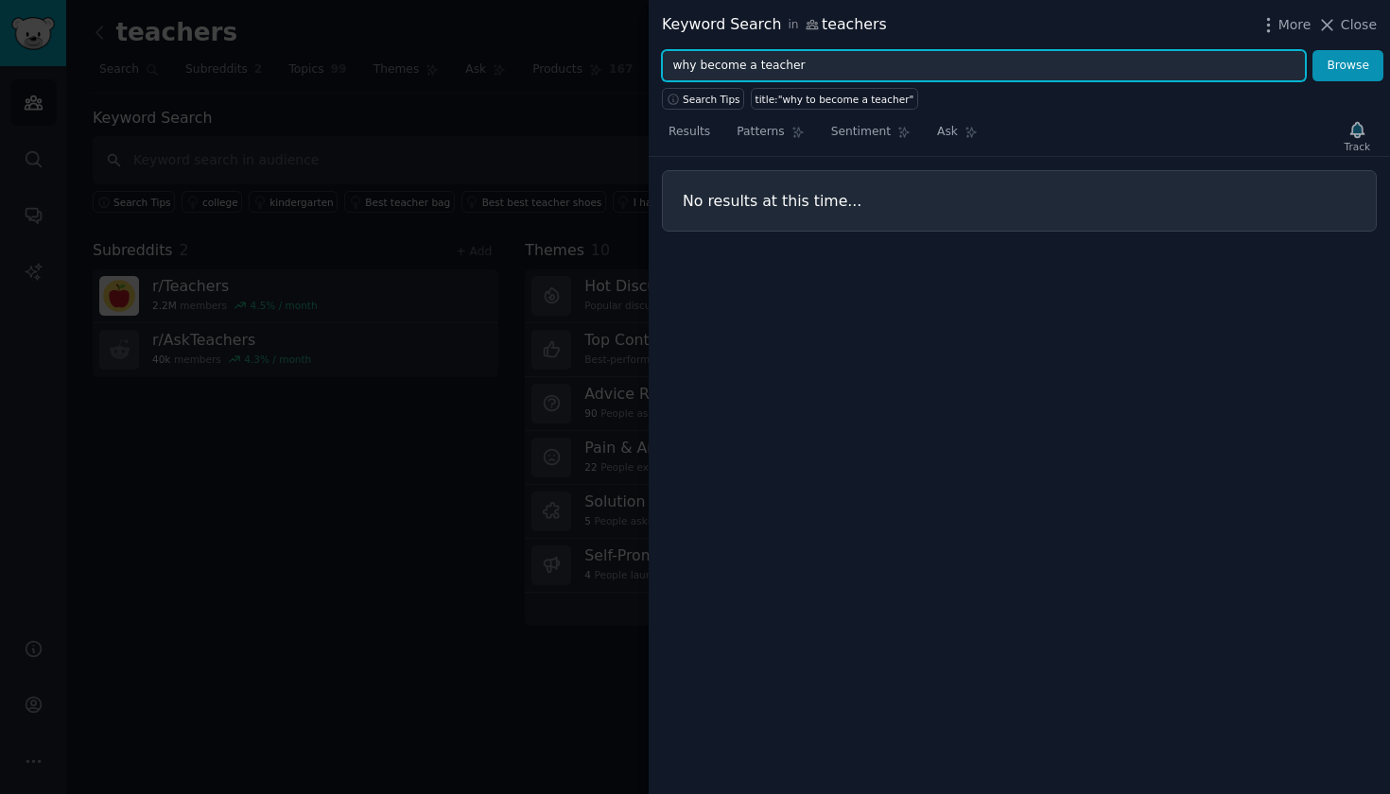
click at [1348, 65] on button "Browse" at bounding box center [1347, 66] width 71 height 32
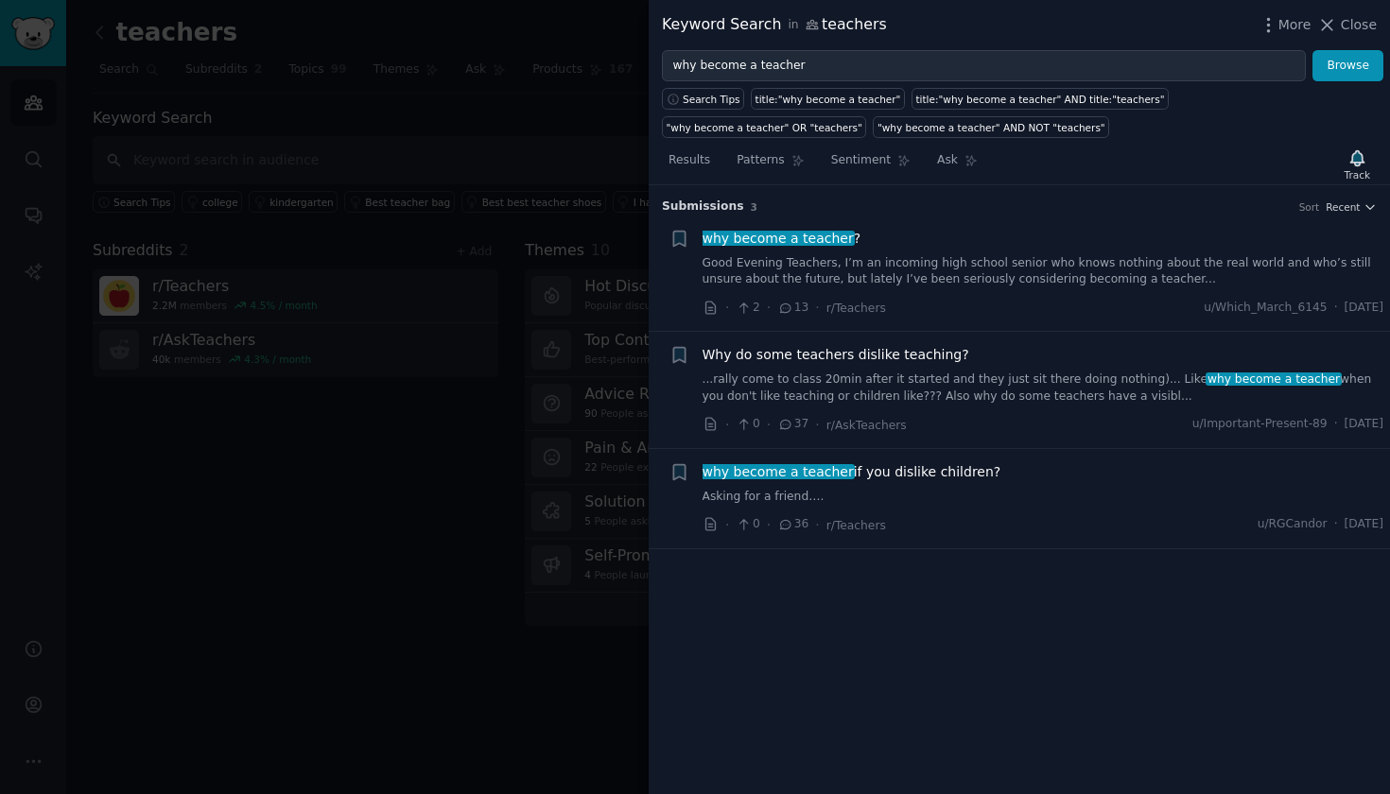
click at [1000, 282] on link "Good Evening Teachers, I’m an incoming high school senior who knows nothing abo…" at bounding box center [1044, 271] width 682 height 33
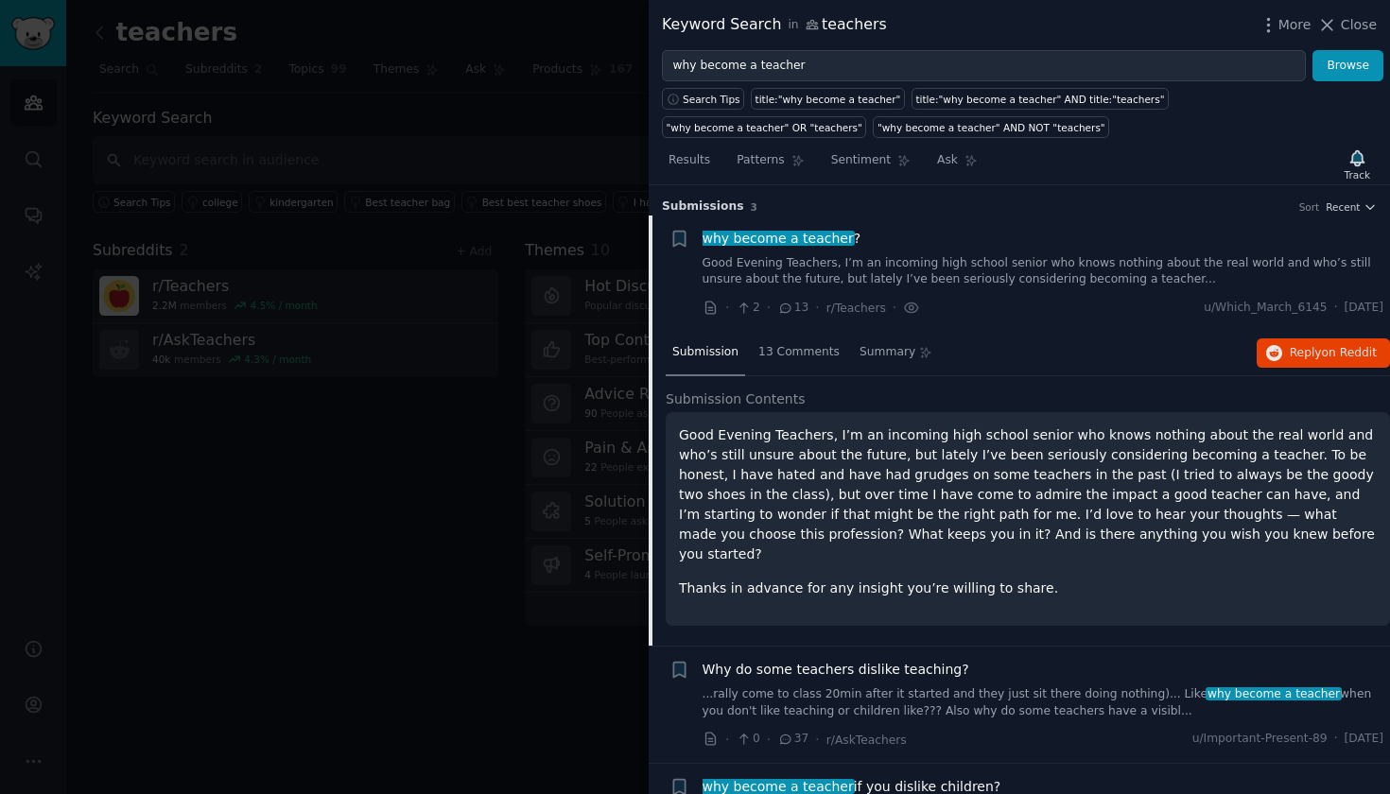
scroll to position [29, 0]
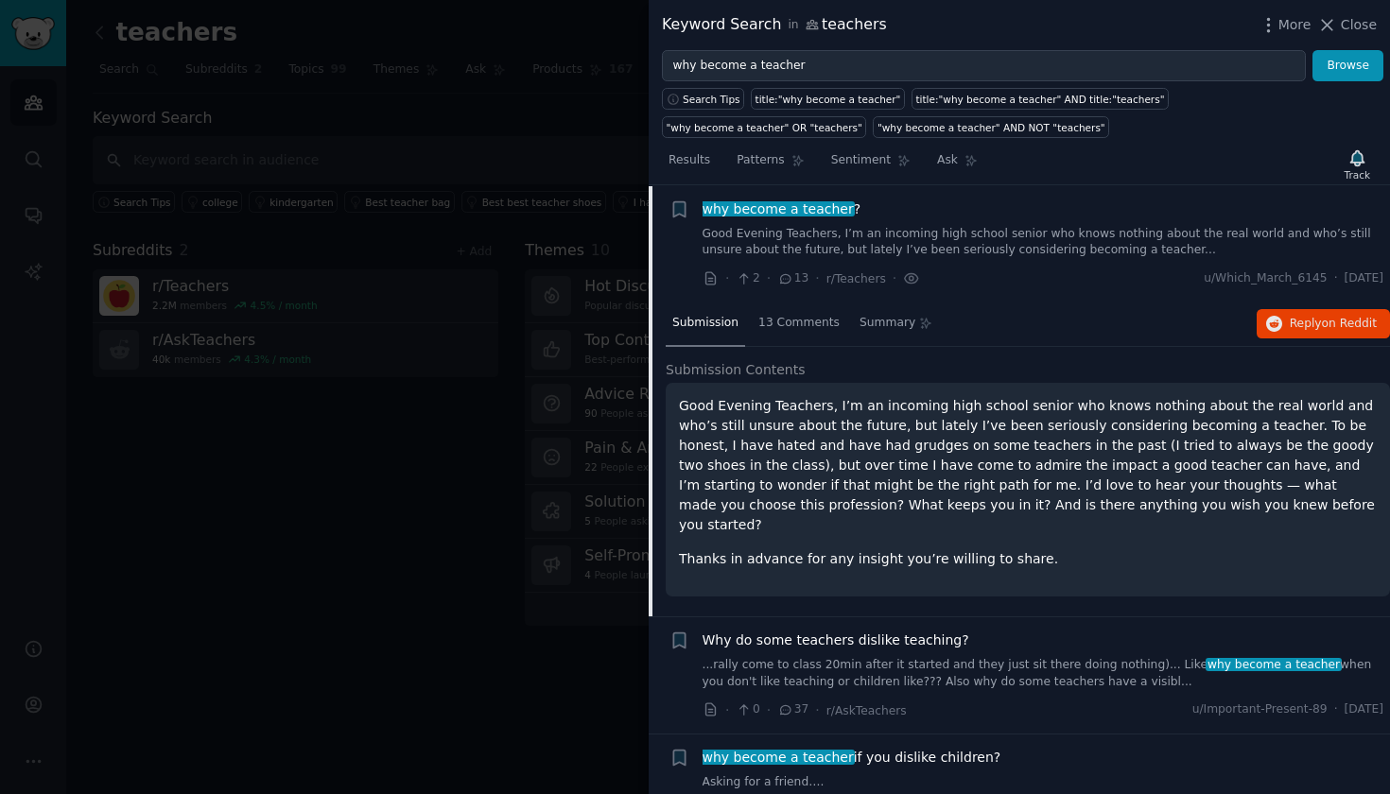
click at [981, 470] on p "Good Evening Teachers, I’m an incoming high school senior who knows nothing abo…" at bounding box center [1028, 465] width 698 height 139
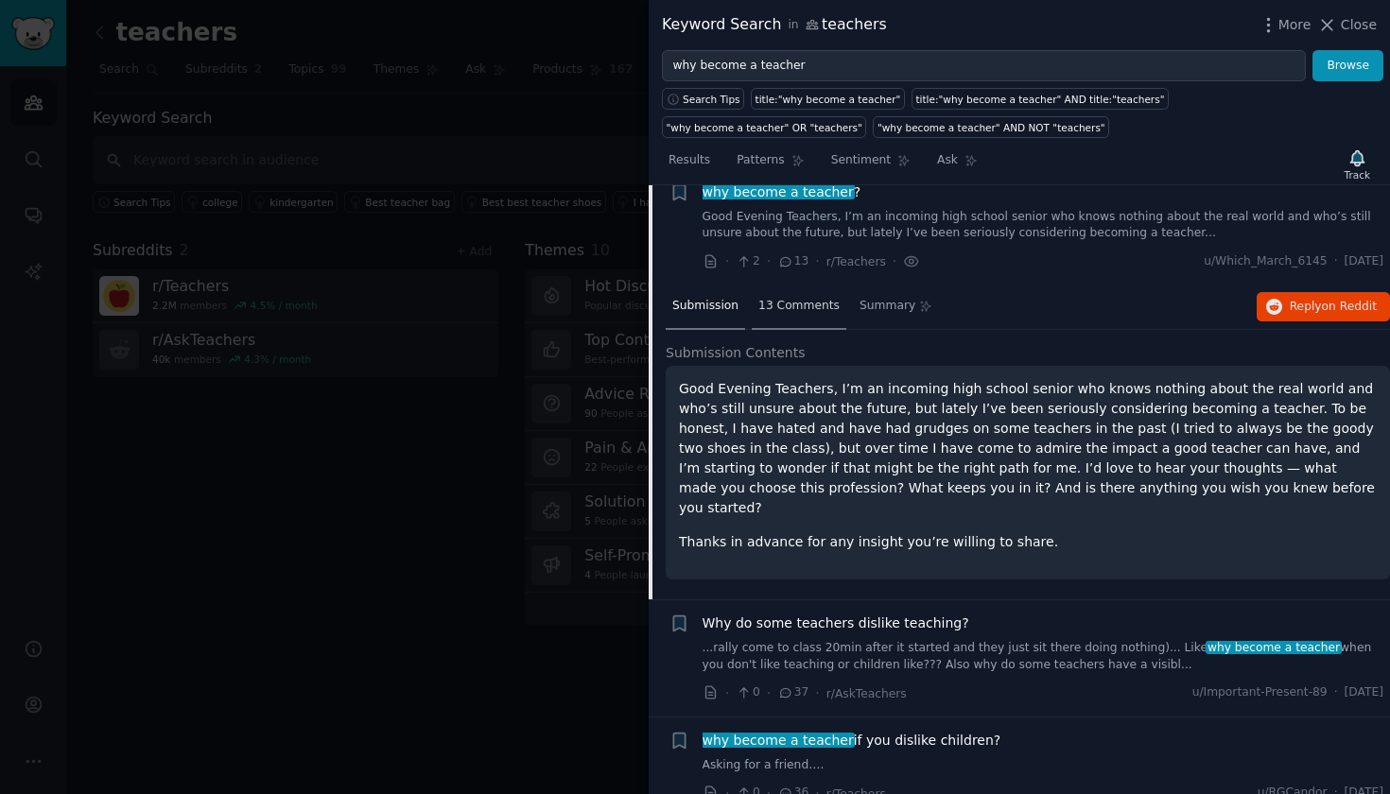
click at [805, 302] on span "13 Comments" at bounding box center [798, 306] width 81 height 17
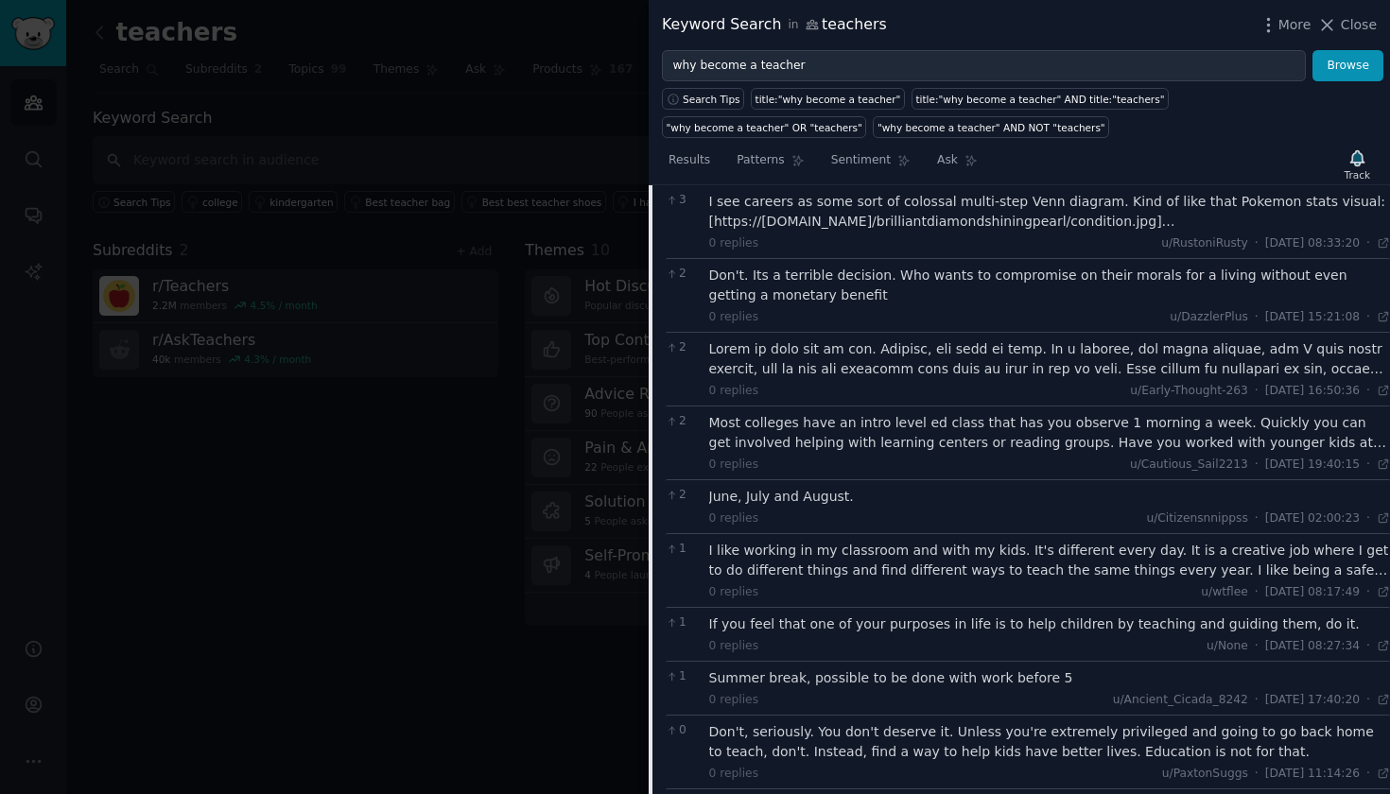
scroll to position [357, 0]
